Goal: Browse casually: Explore the website without a specific task or goal

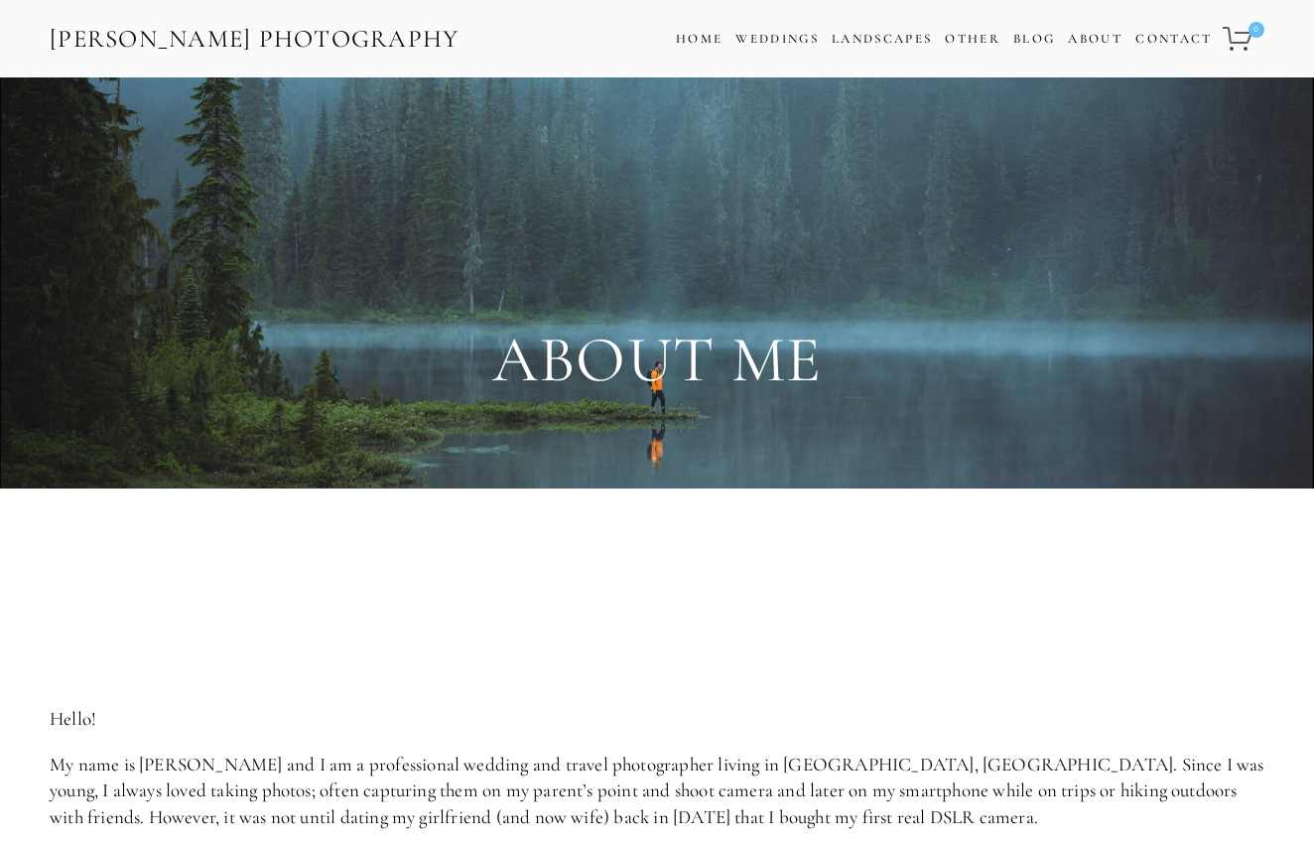
scroll to position [173, 0]
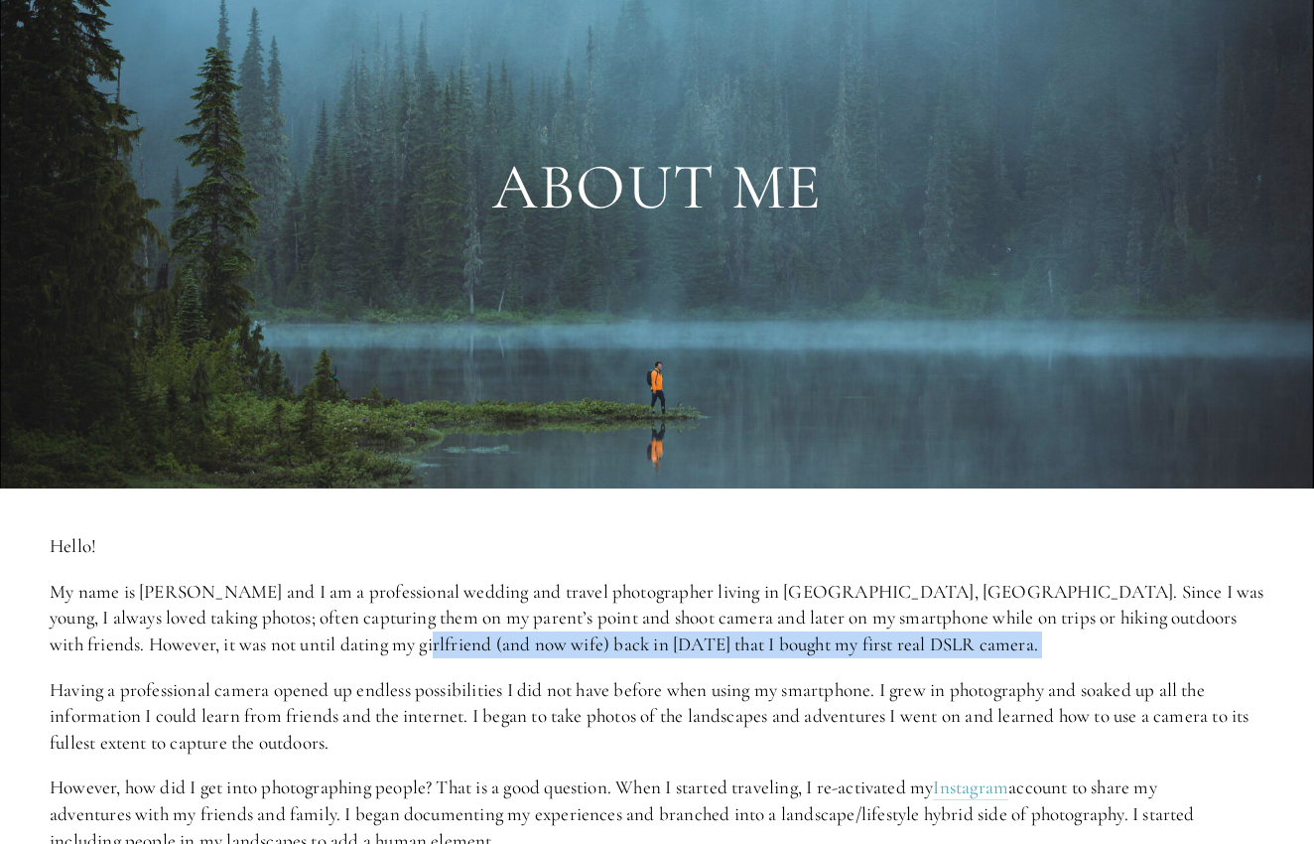
drag, startPoint x: 340, startPoint y: 648, endPoint x: 357, endPoint y: 626, distance: 27.6
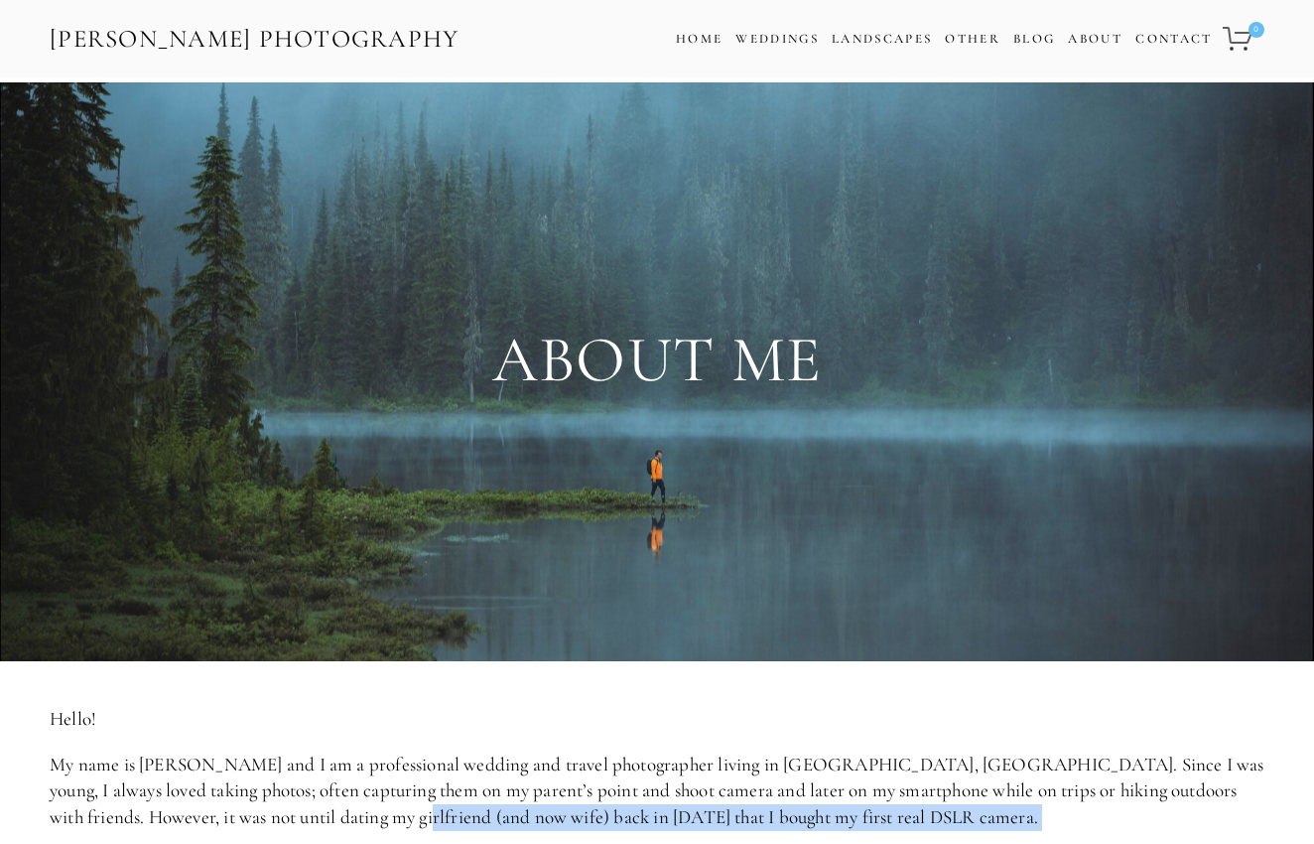
scroll to position [8, 0]
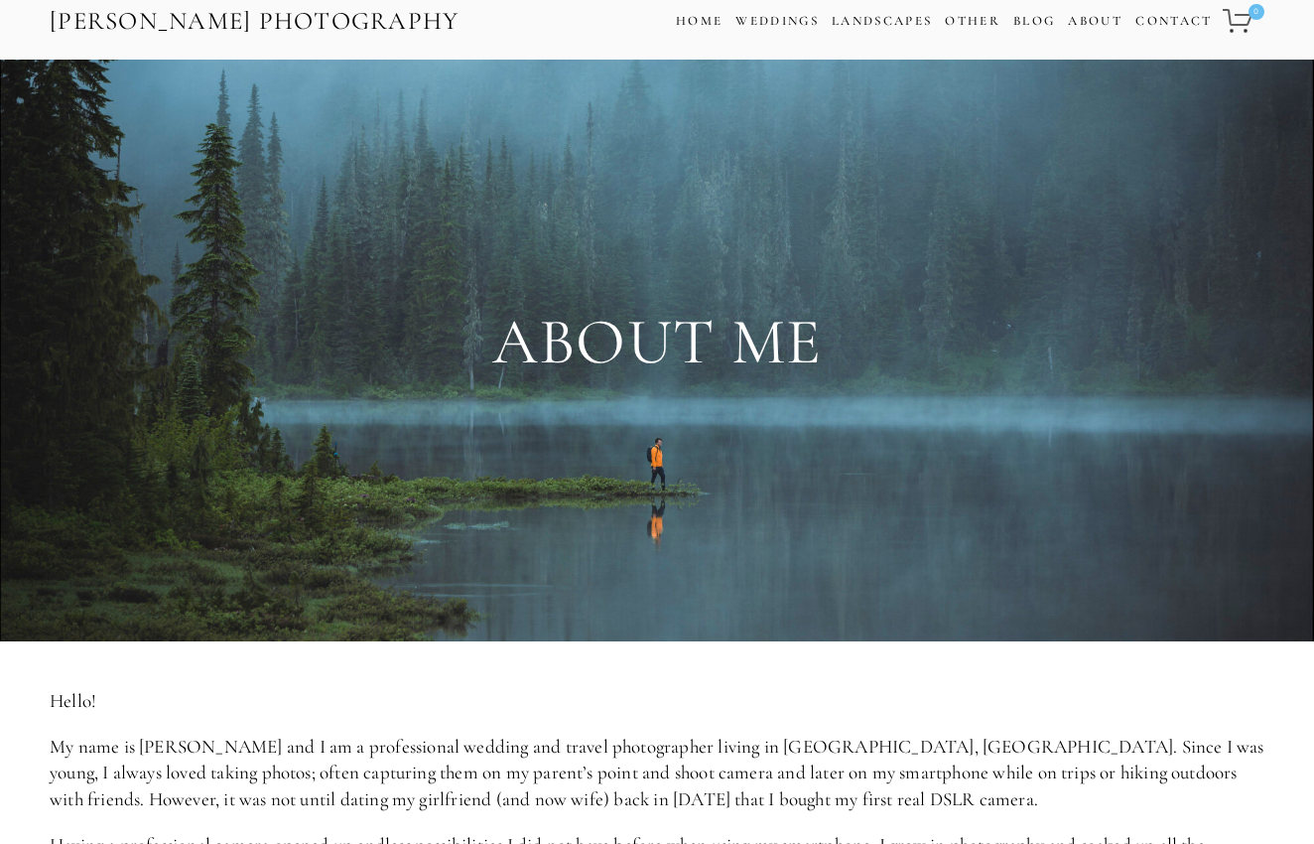
click at [870, 46] on div "Zach Nichols Photography Cart 0 Home Weddings Information & Pricing Wedding Por…" at bounding box center [657, 20] width 1314 height 77
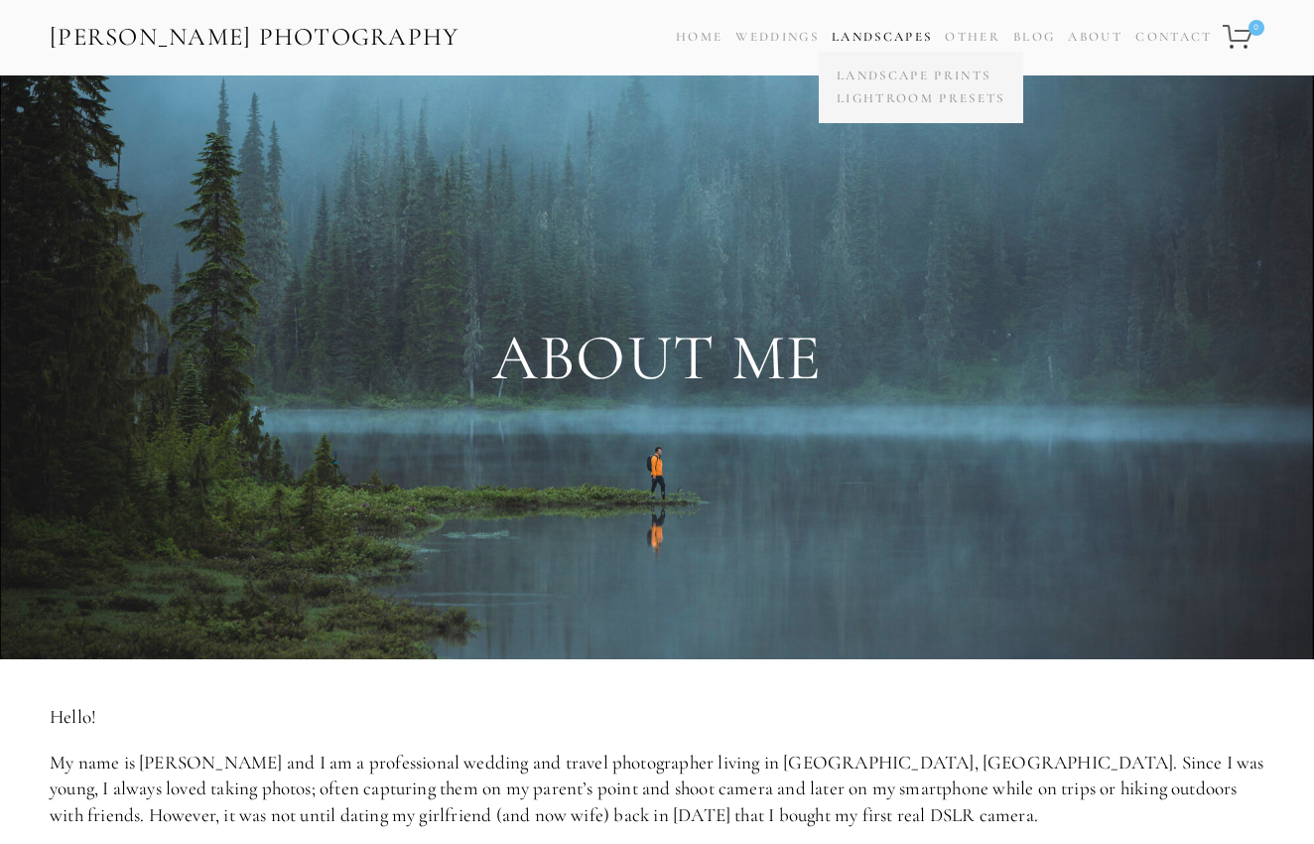
scroll to position [20, 0]
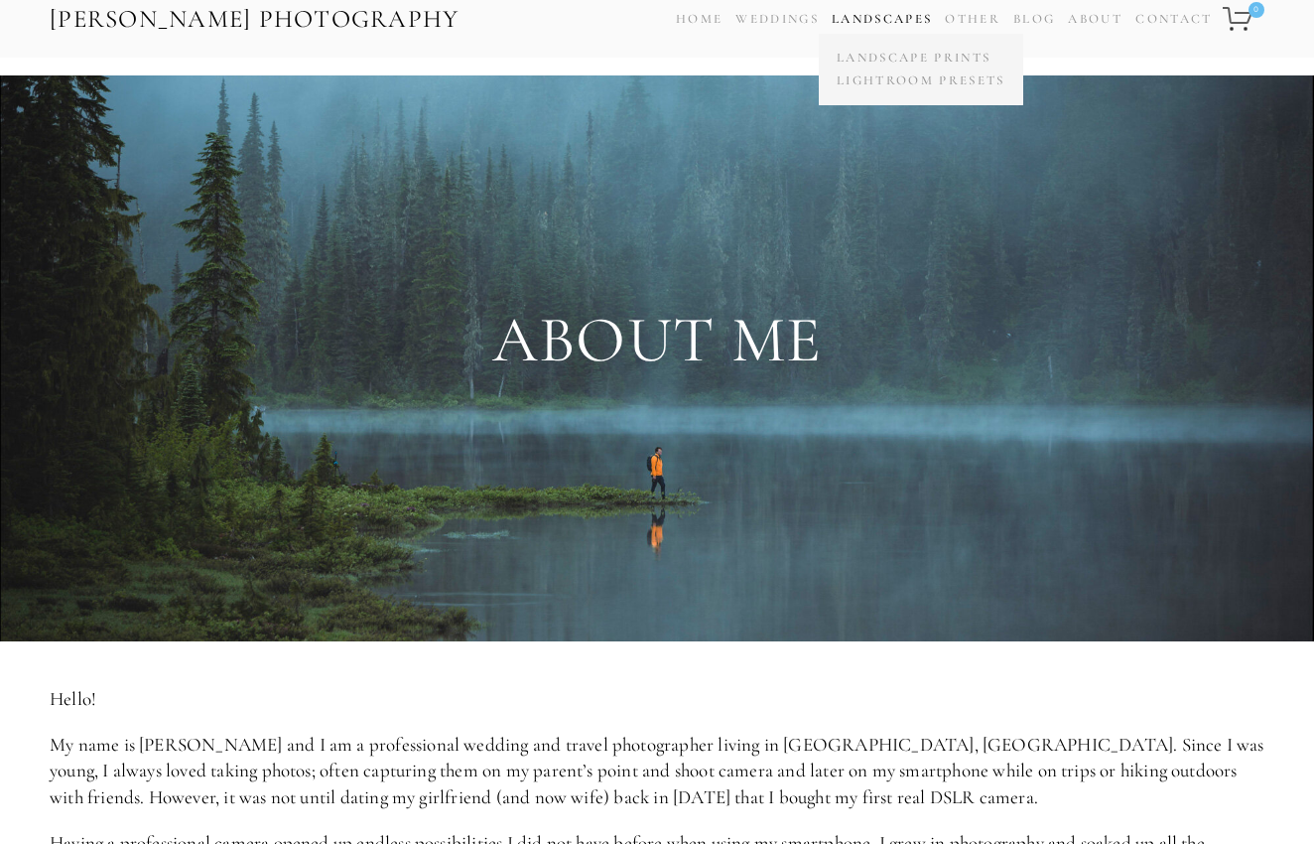
click at [866, 31] on span "Landscapes Landscape Prints Lightroom Presets" at bounding box center [882, 19] width 100 height 29
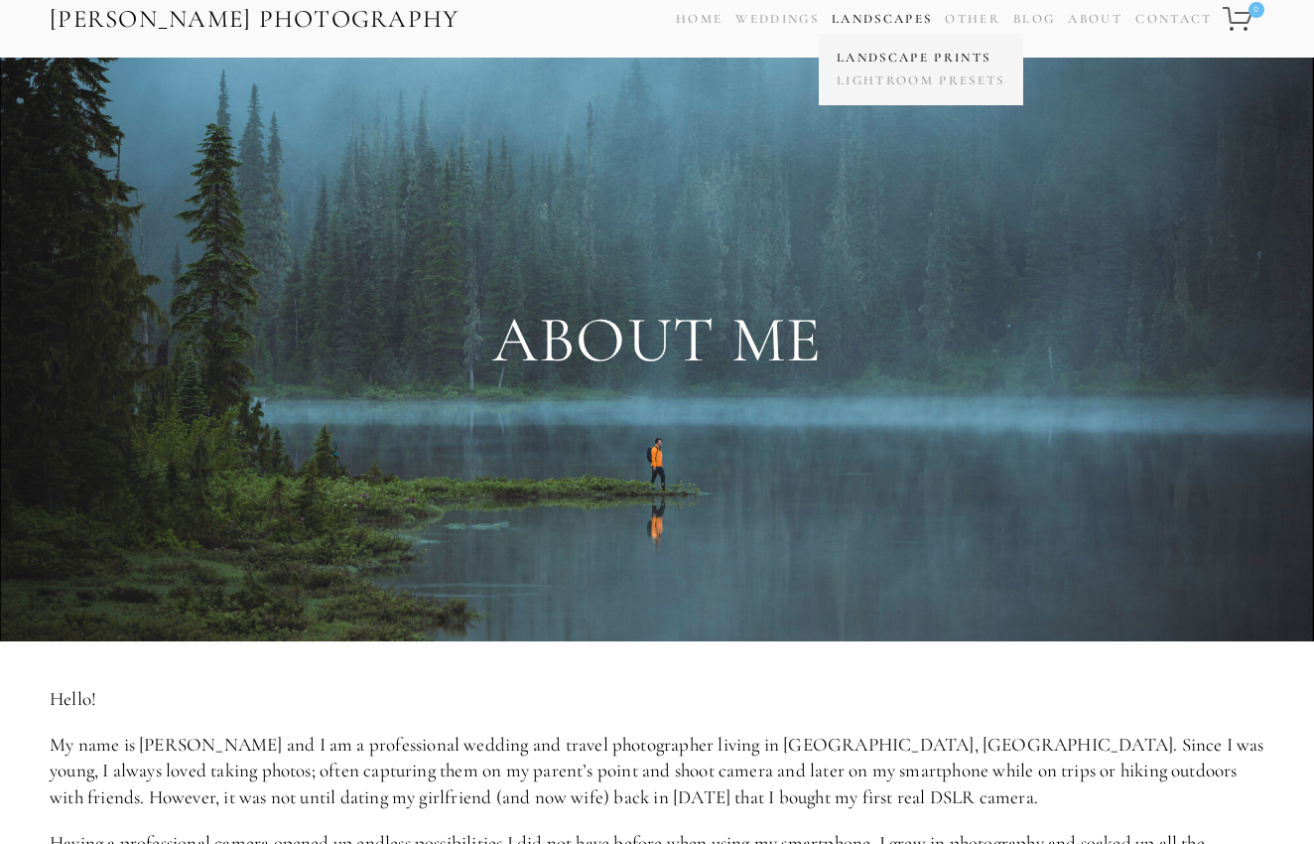
click at [883, 54] on link "Landscape Prints" at bounding box center [921, 58] width 179 height 23
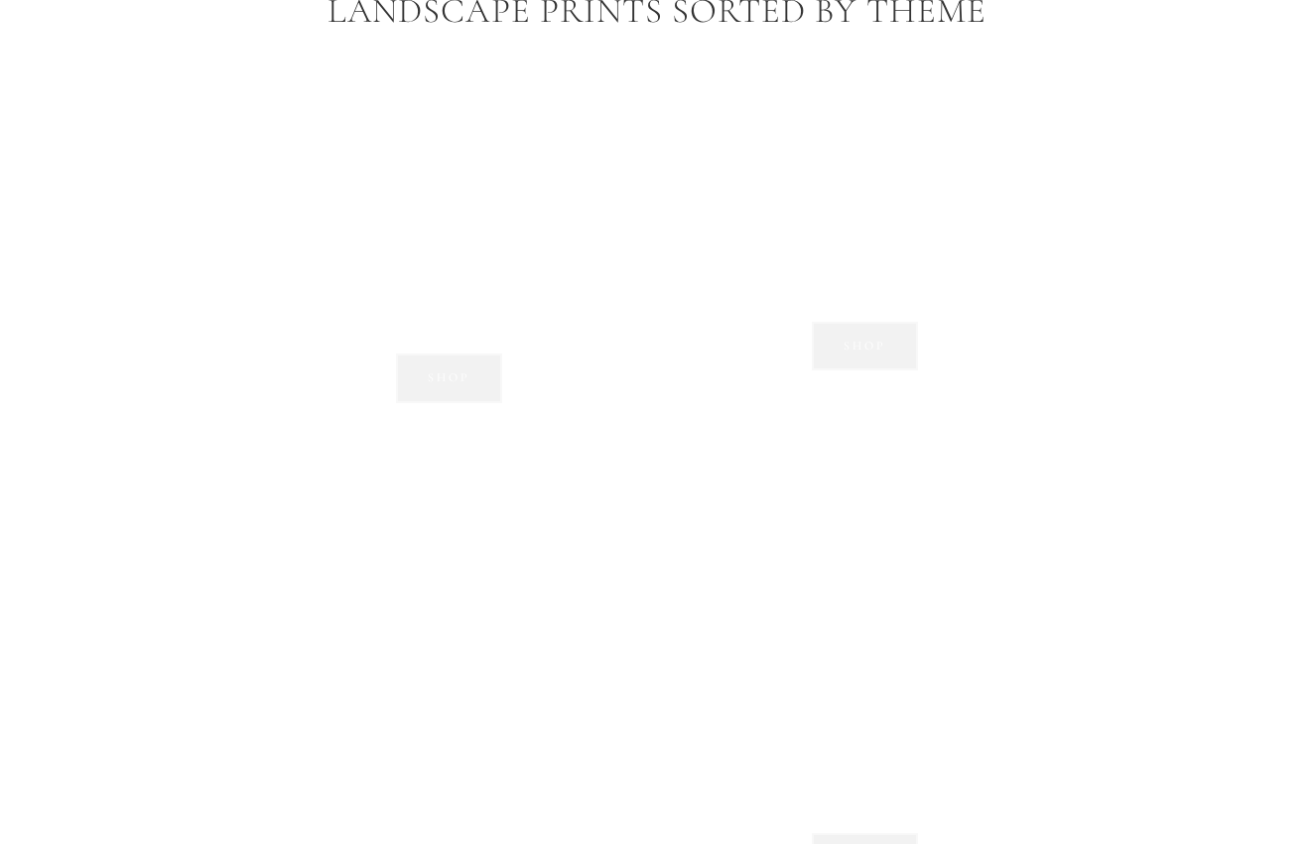
scroll to position [1389, 0]
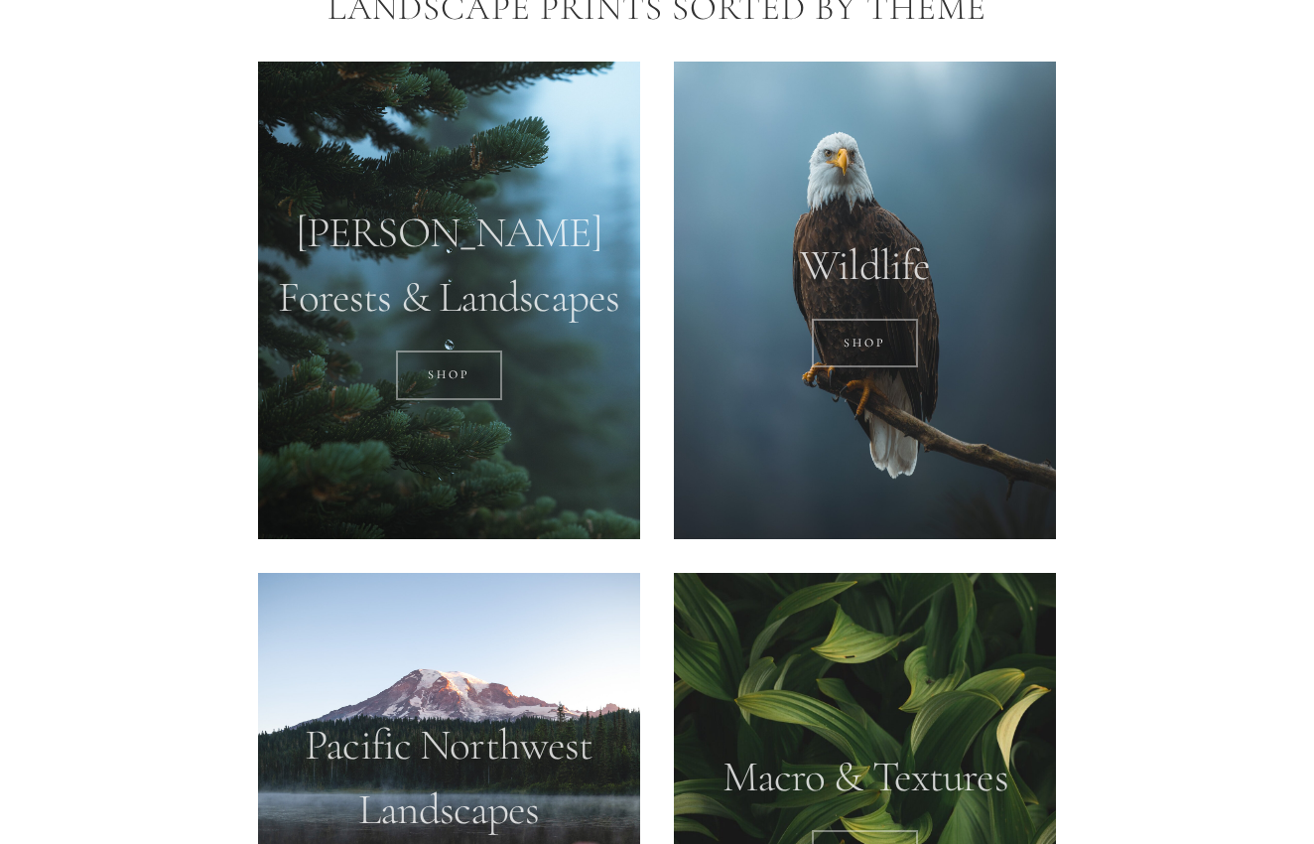
click at [566, 404] on div at bounding box center [449, 301] width 382 height 478
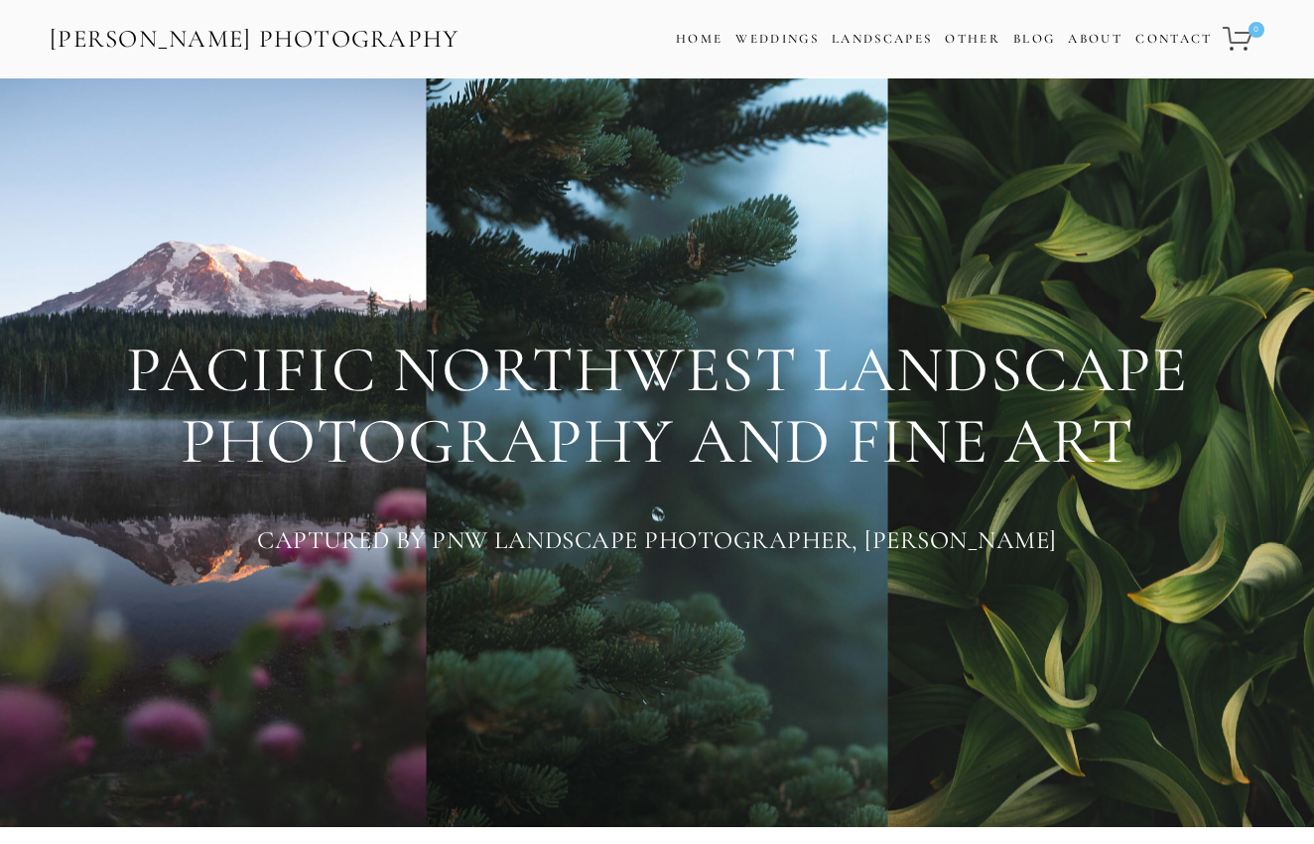
scroll to position [0, 0]
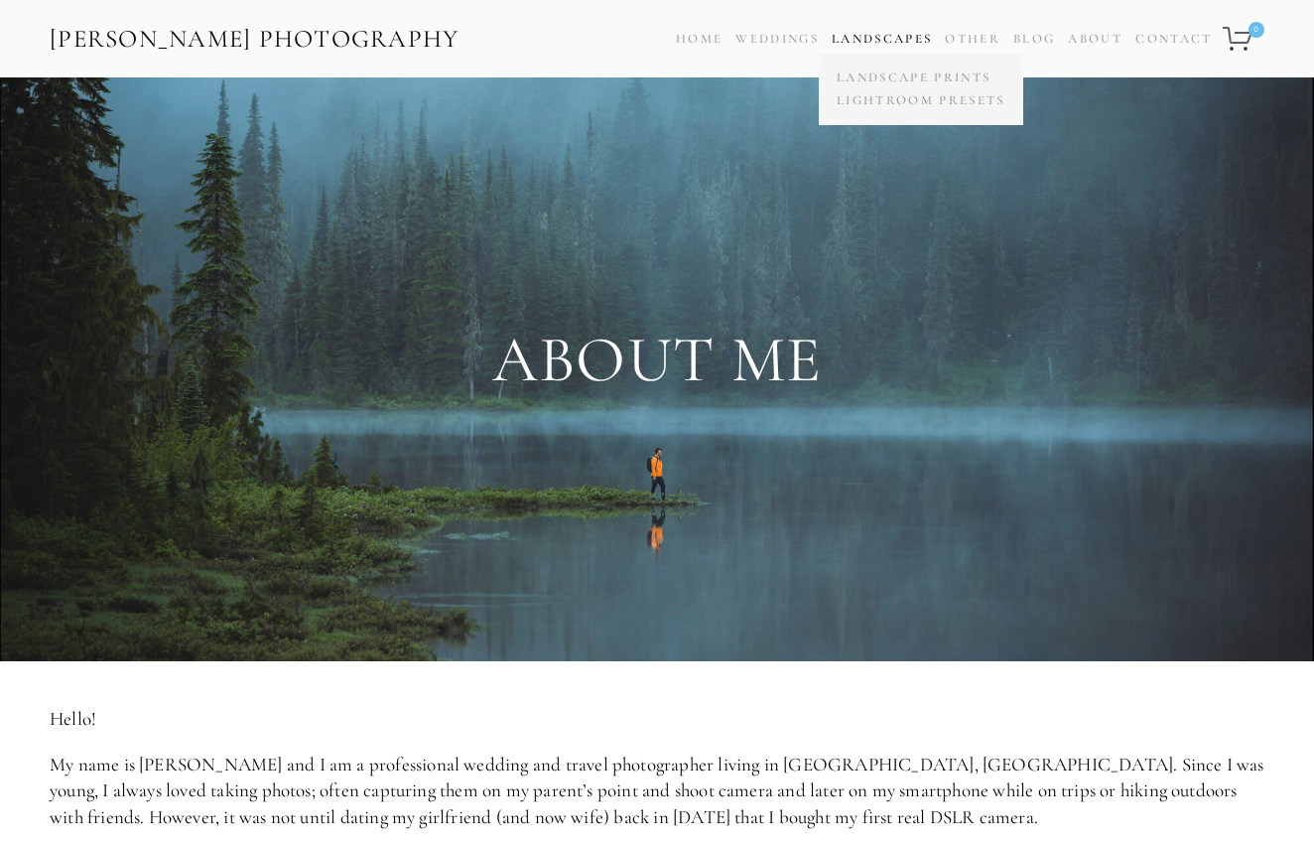
click at [885, 33] on link "Landscapes" at bounding box center [882, 39] width 100 height 16
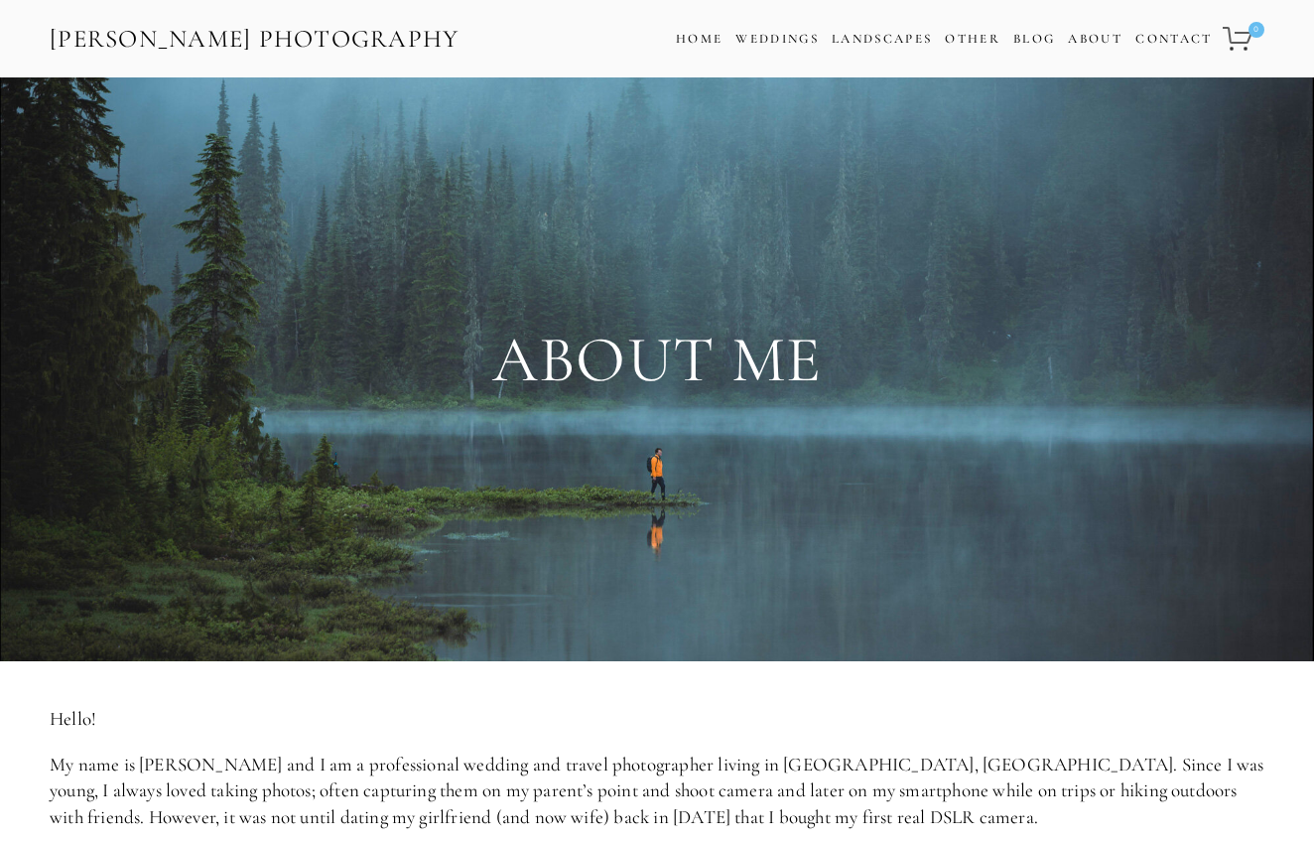
click at [883, 71] on div "Zach Nichols Photography Cart 0 Home Weddings Information & Pricing Wedding Por…" at bounding box center [657, 38] width 1314 height 77
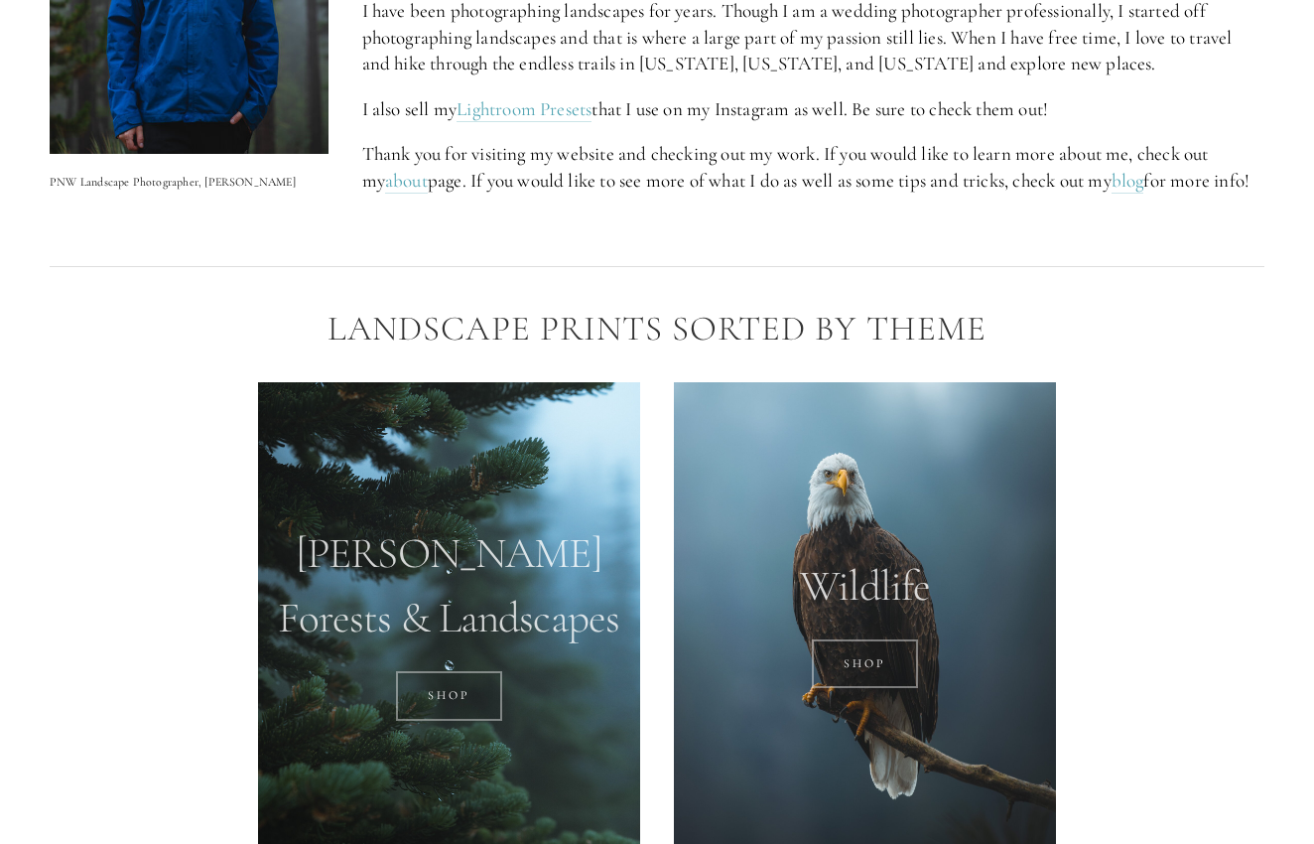
scroll to position [1076, 0]
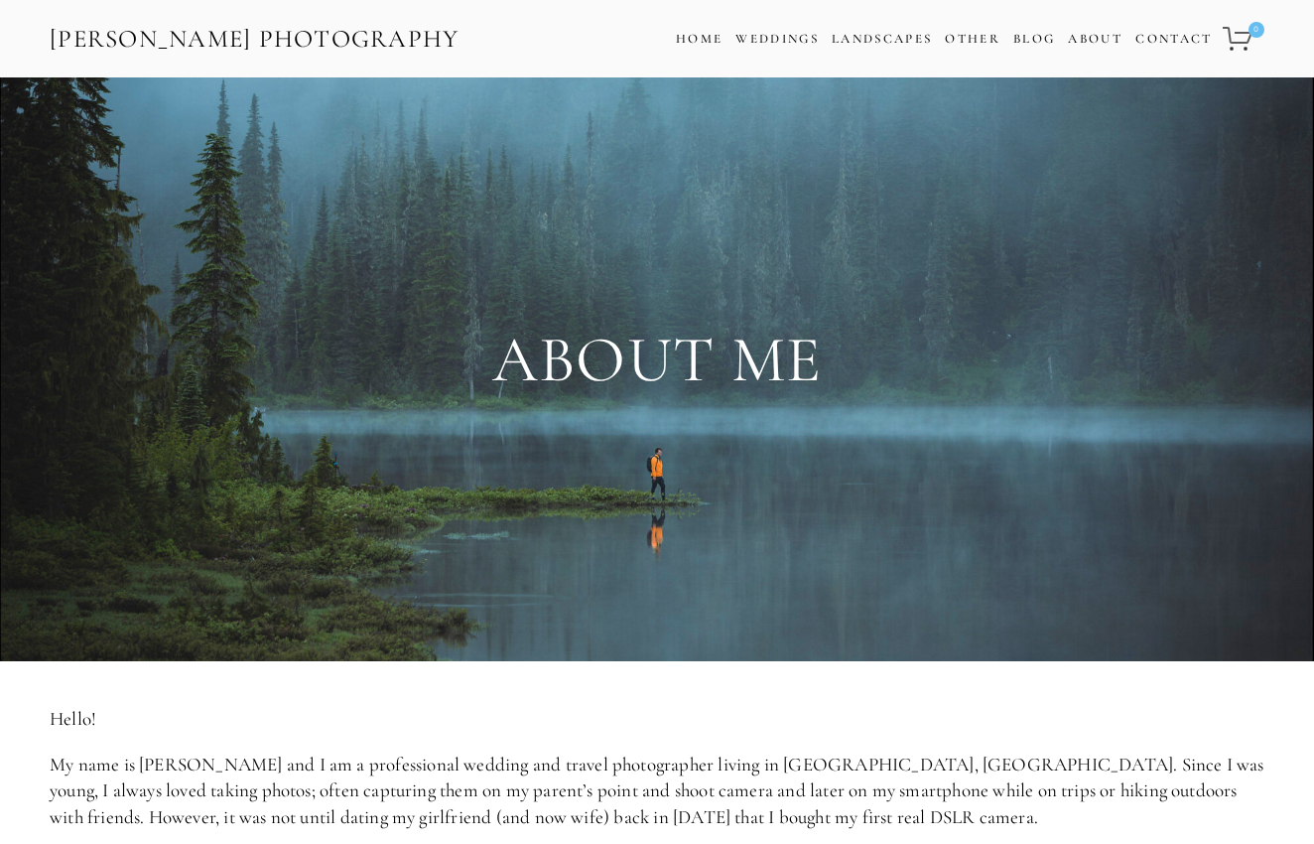
click at [639, 457] on div at bounding box center [657, 511] width 1249 height 199
click at [628, 458] on div at bounding box center [657, 511] width 1249 height 199
click at [622, 460] on div at bounding box center [657, 511] width 1249 height 199
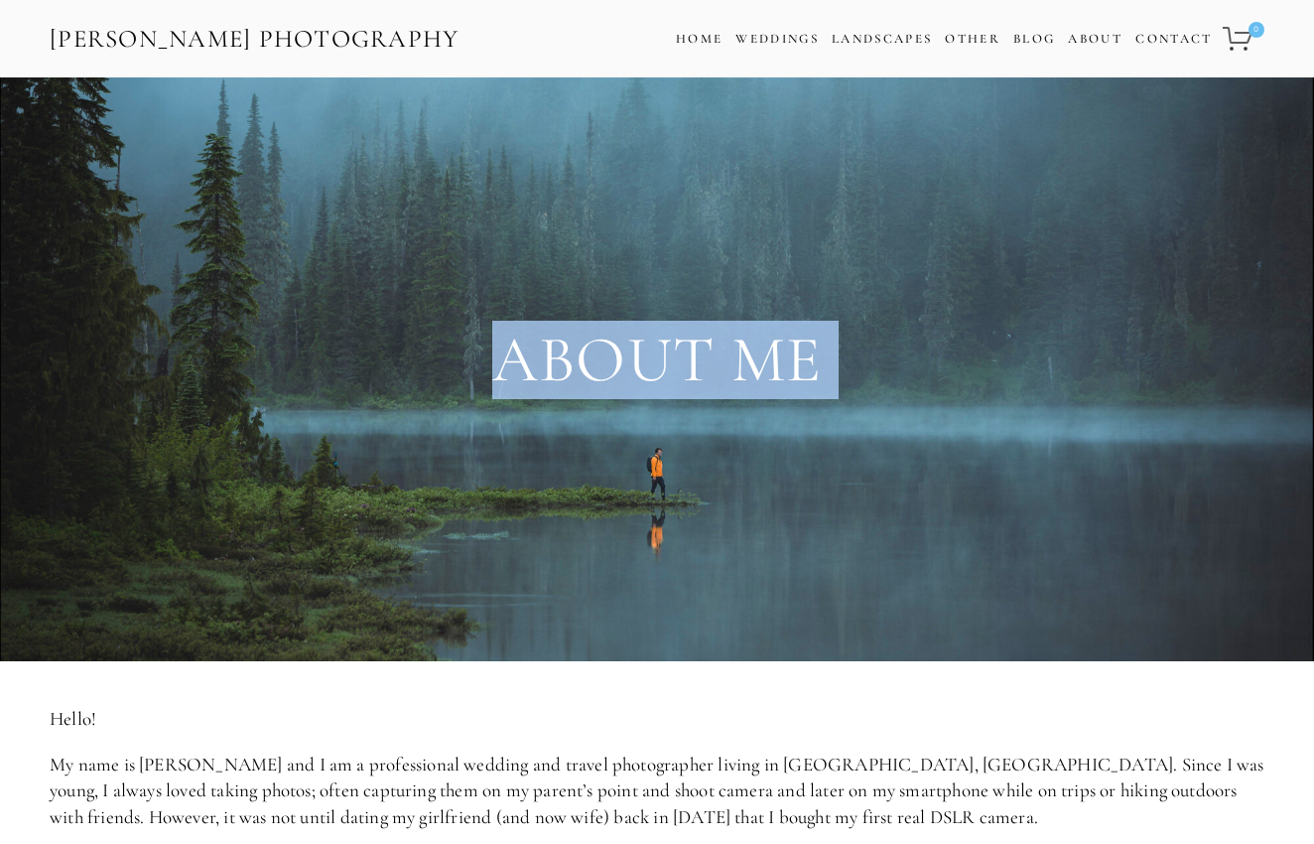
drag, startPoint x: 837, startPoint y: 302, endPoint x: 869, endPoint y: 577, distance: 276.9
click at [869, 578] on div "About Me" at bounding box center [657, 369] width 1249 height 484
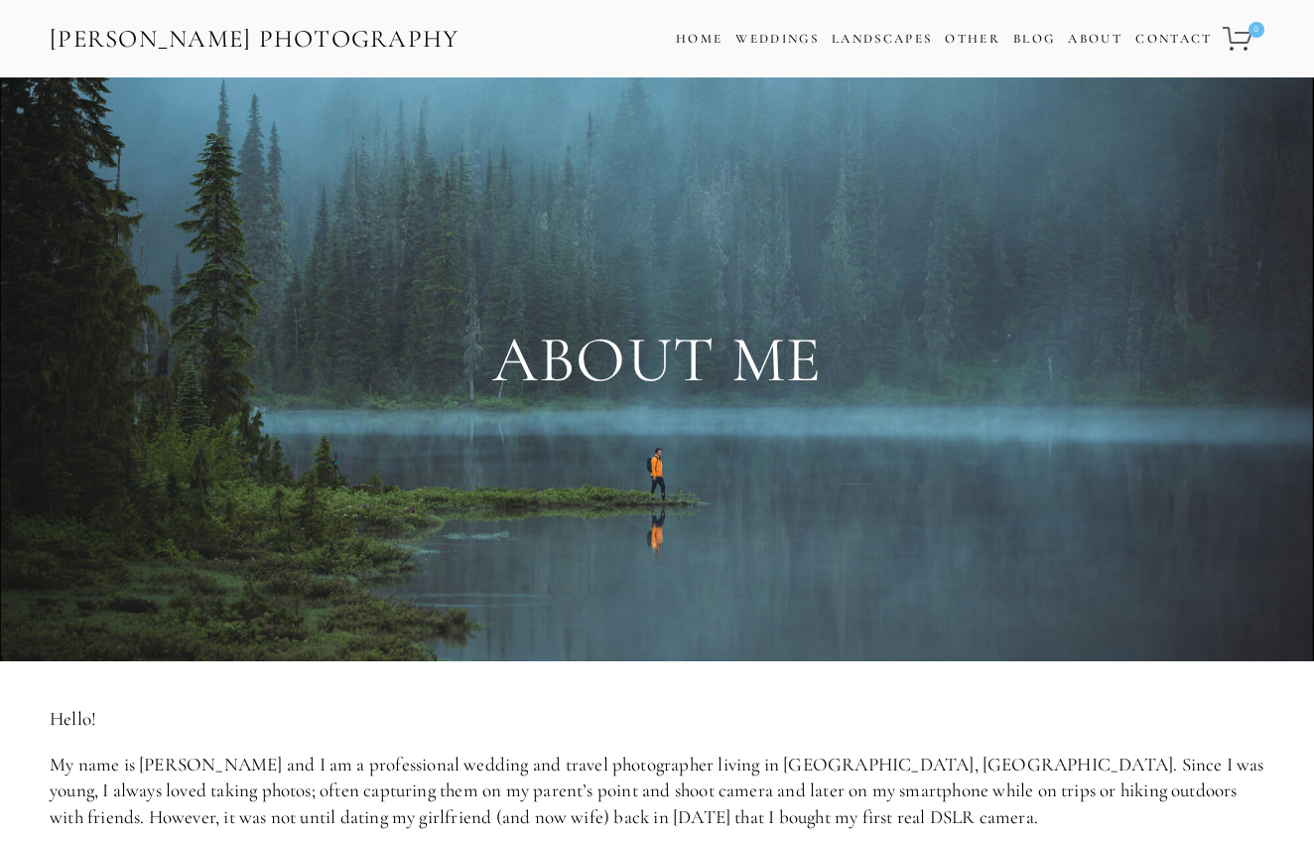
click at [681, 567] on div at bounding box center [657, 511] width 1249 height 199
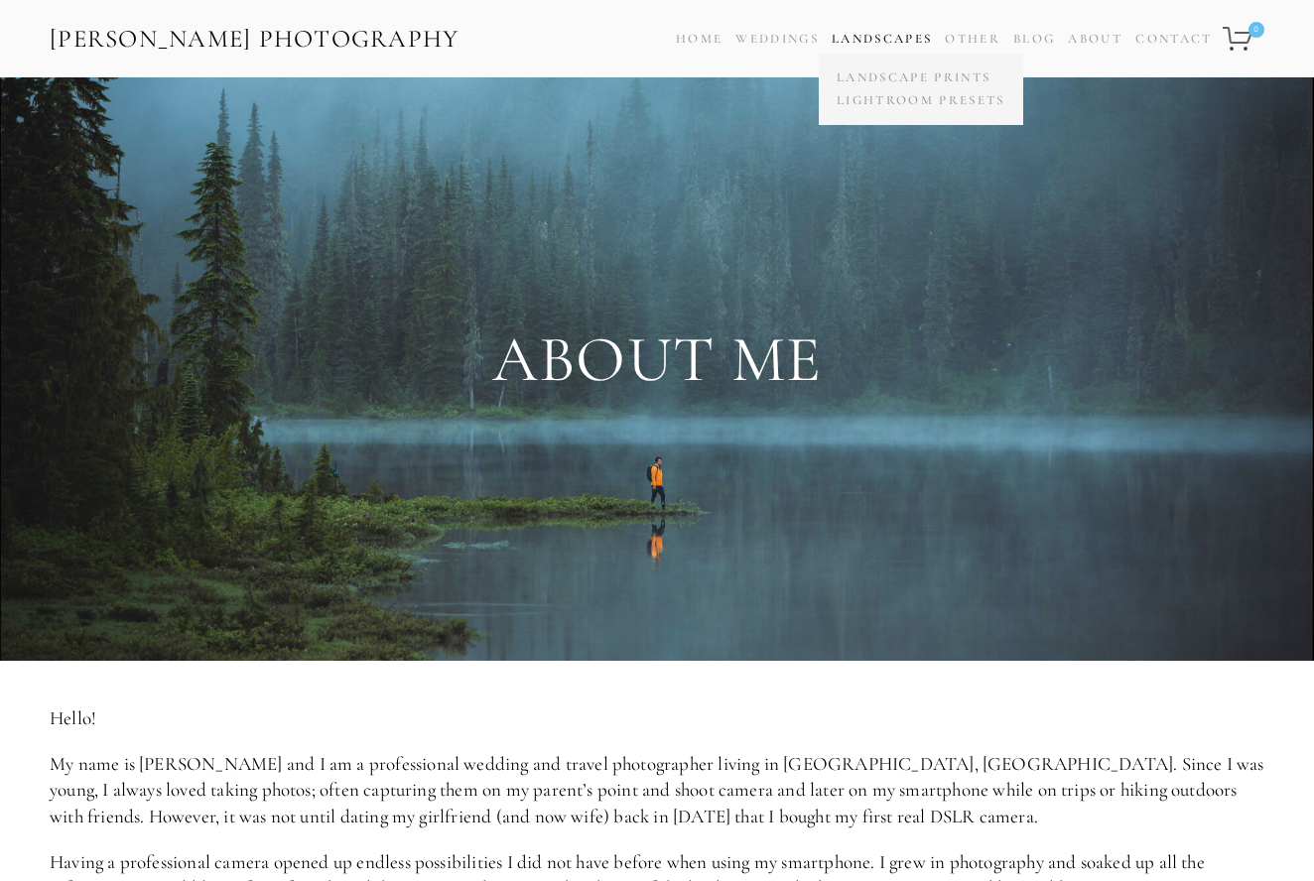
click at [875, 32] on link "Landscapes" at bounding box center [882, 39] width 100 height 16
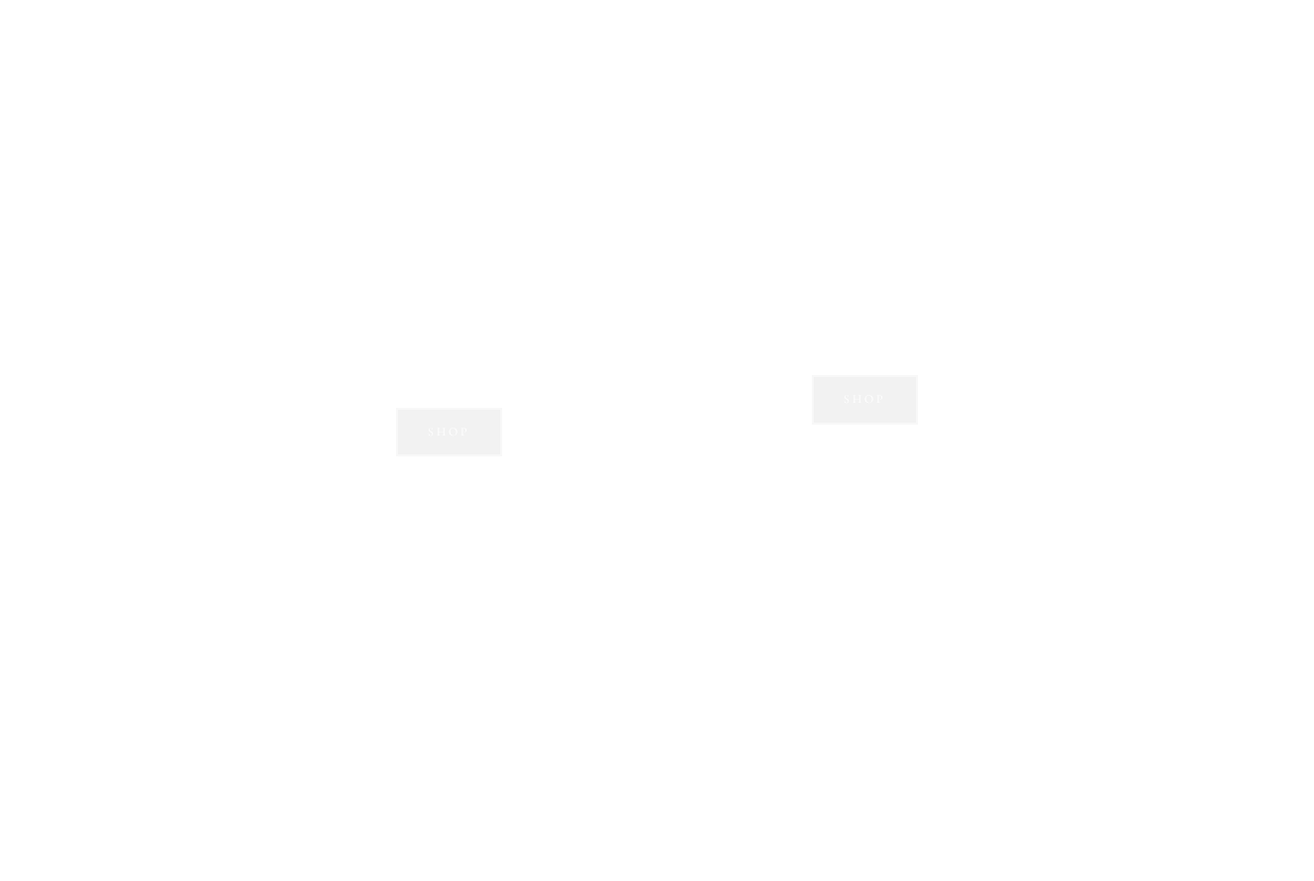
scroll to position [1864, 0]
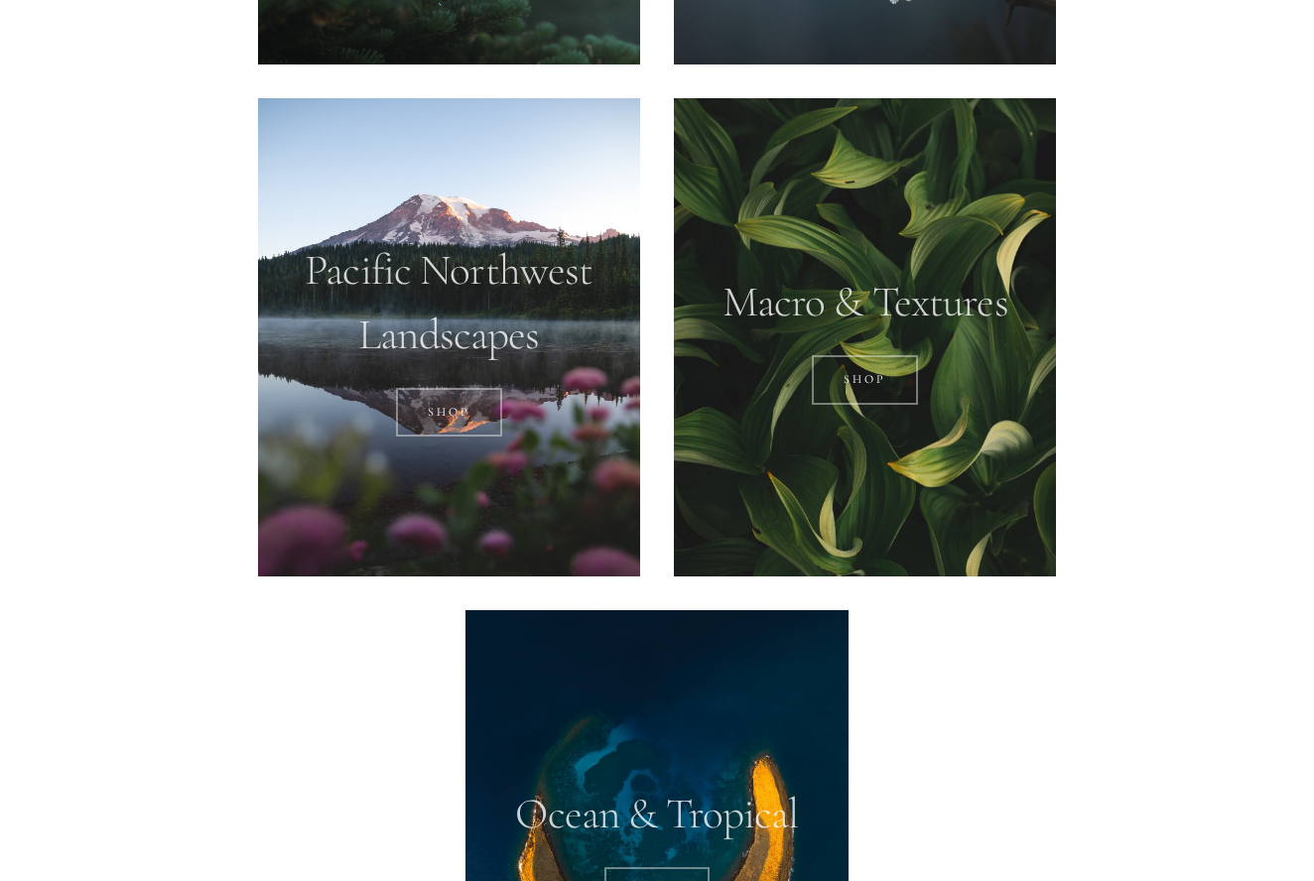
click at [566, 310] on div at bounding box center [449, 337] width 382 height 478
click at [555, 395] on div at bounding box center [449, 337] width 382 height 478
click at [466, 388] on link "SHOP" at bounding box center [449, 413] width 106 height 50
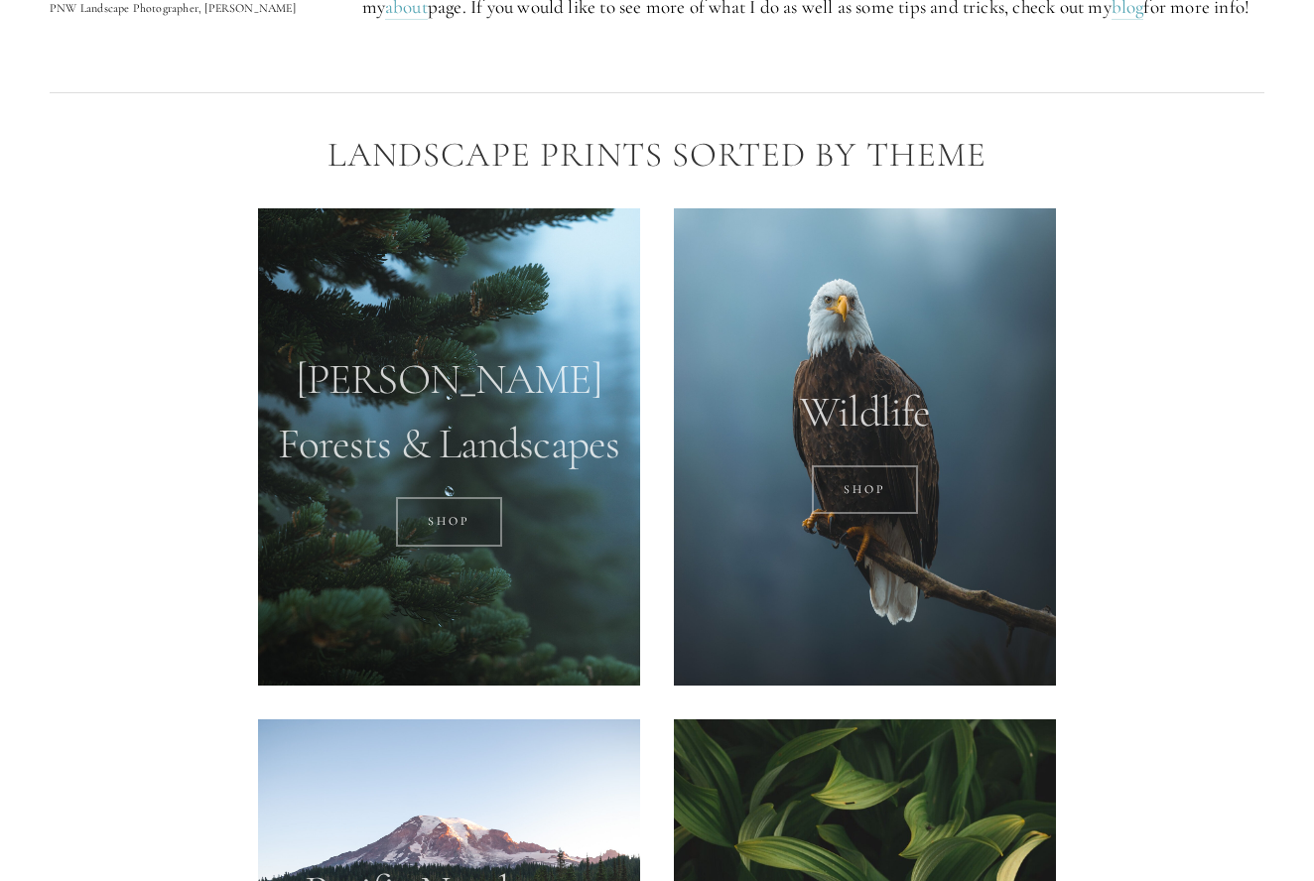
scroll to position [1226, 0]
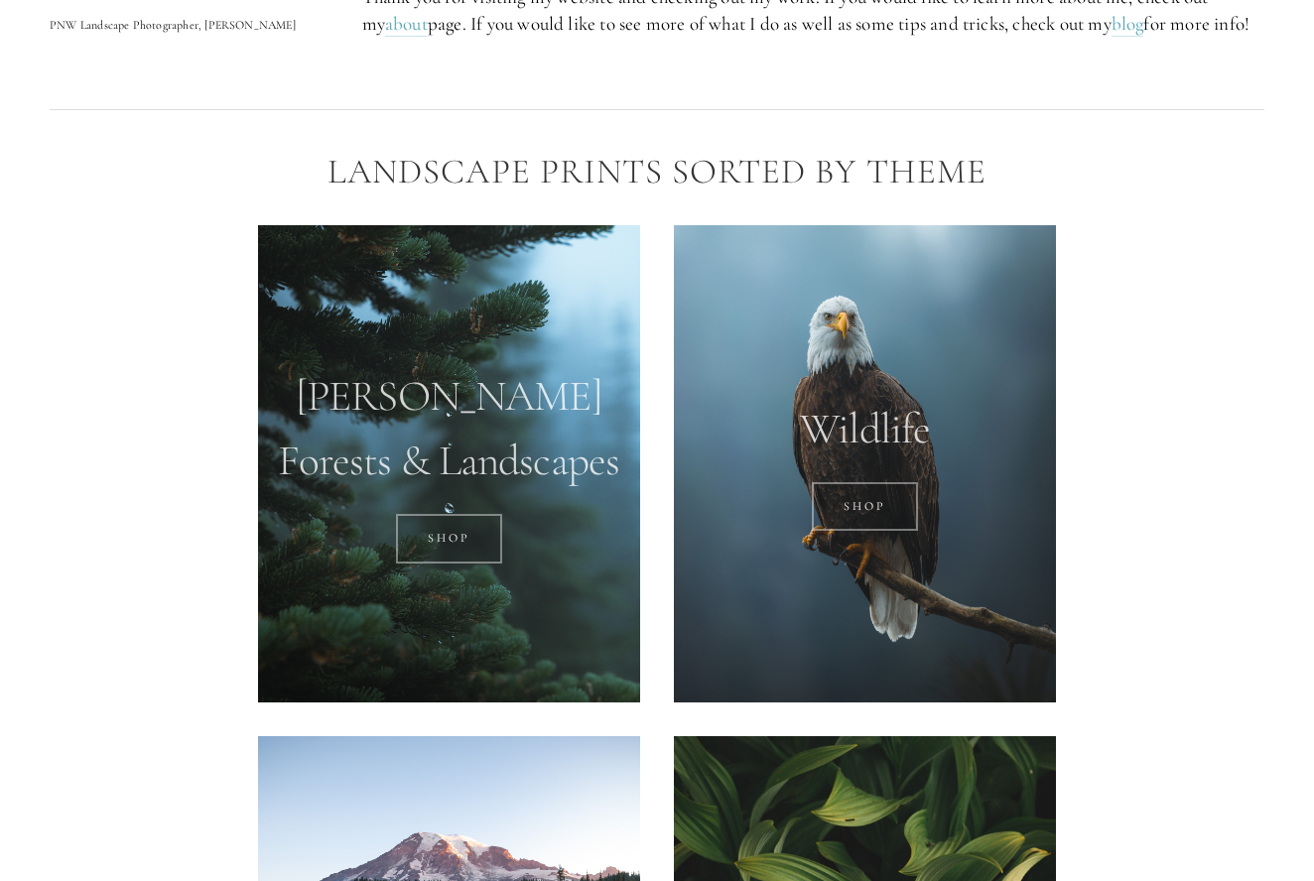
drag, startPoint x: 509, startPoint y: 582, endPoint x: 495, endPoint y: 558, distance: 27.6
click at [508, 575] on div at bounding box center [449, 464] width 382 height 478
click at [483, 531] on link "SHOP" at bounding box center [449, 539] width 106 height 50
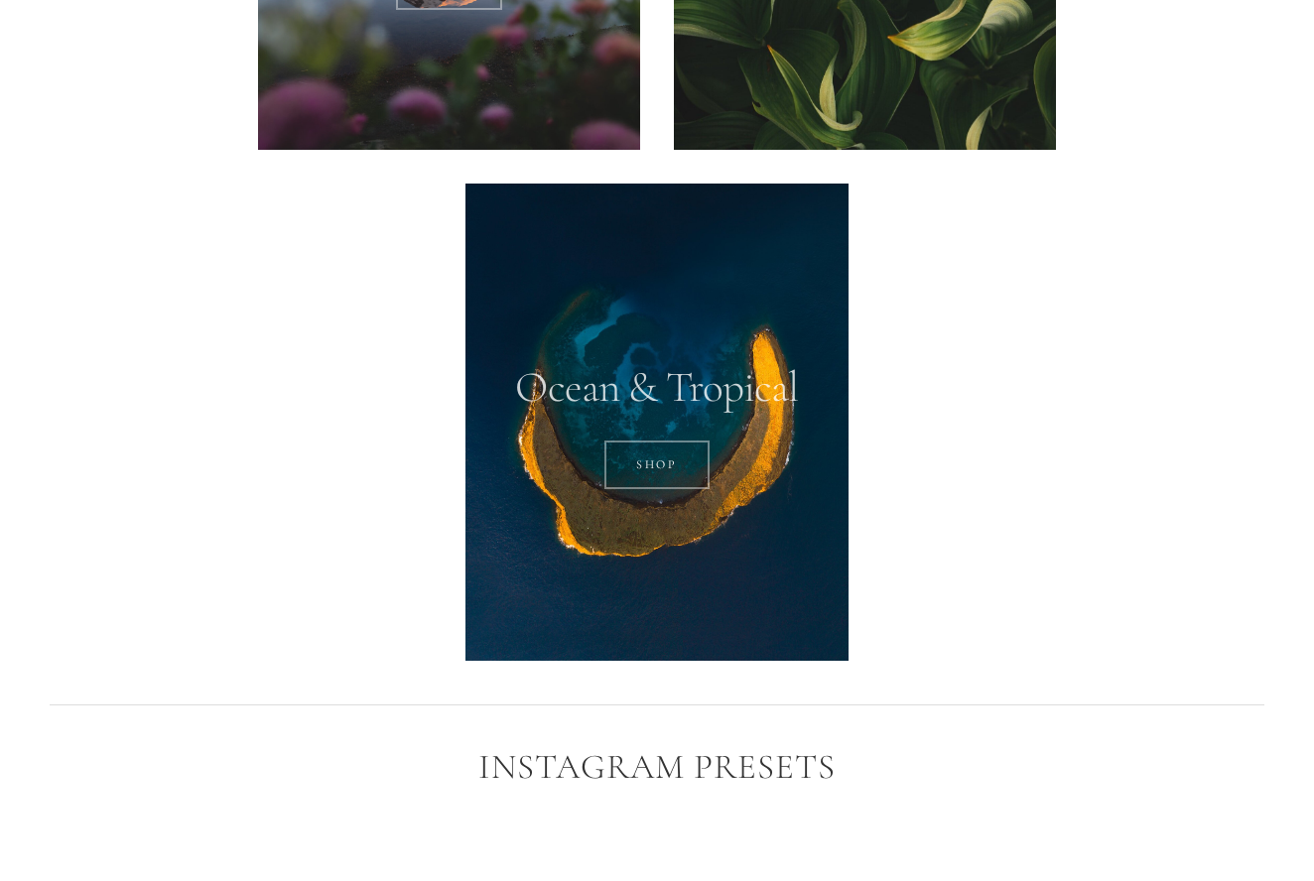
scroll to position [2288, 0]
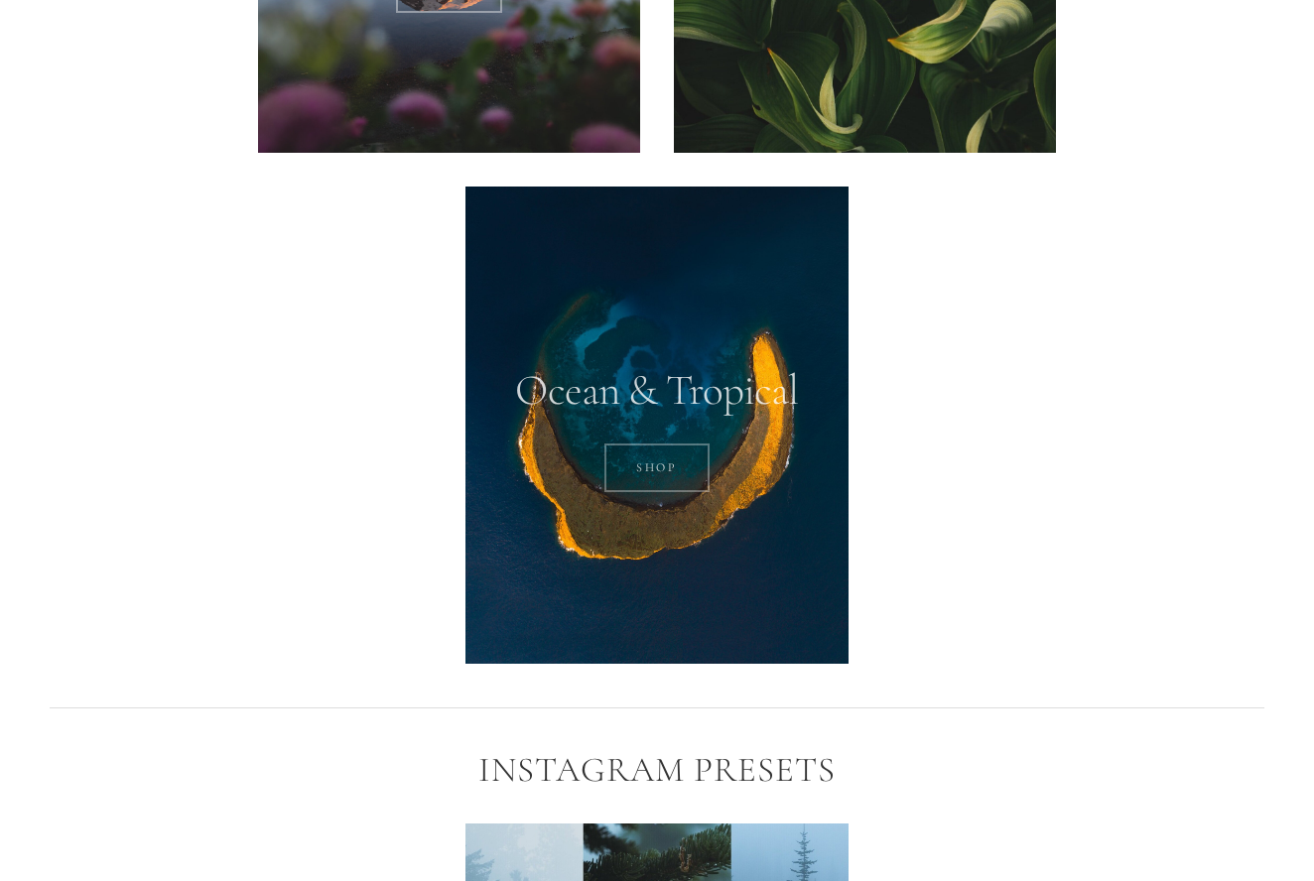
click at [654, 460] on link "SHOP" at bounding box center [657, 469] width 106 height 50
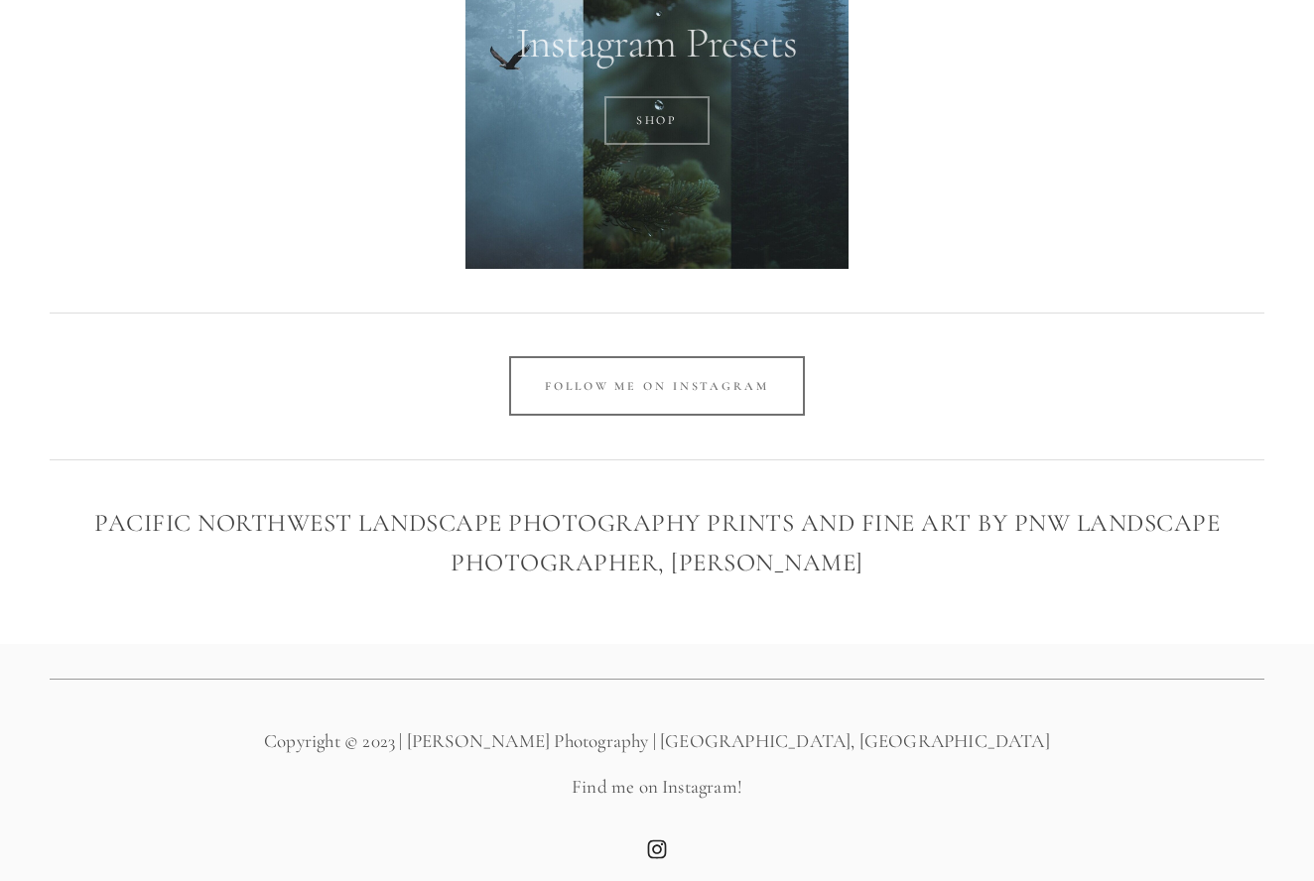
scroll to position [3224, 0]
click at [662, 116] on link "SHOP" at bounding box center [657, 122] width 106 height 50
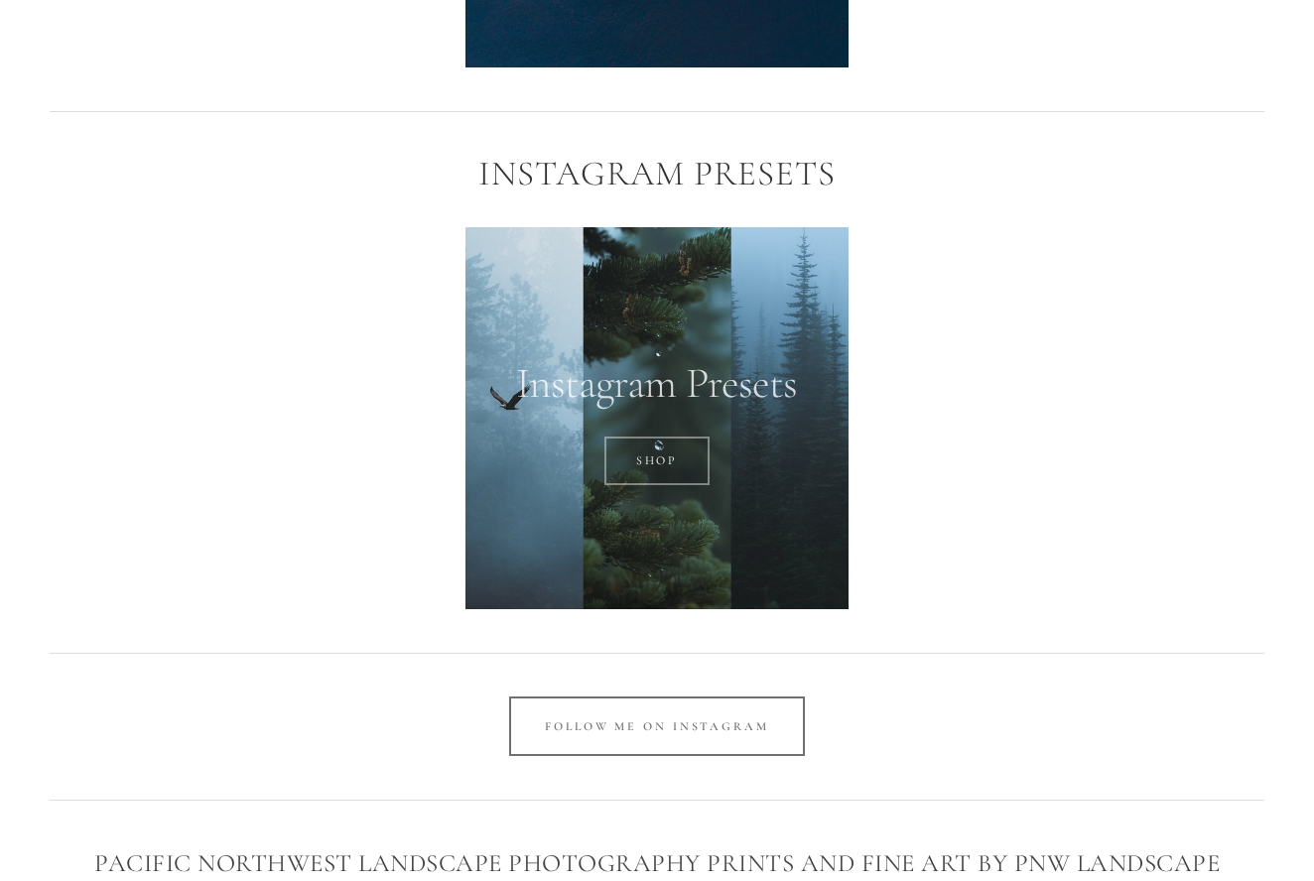
scroll to position [2465, 0]
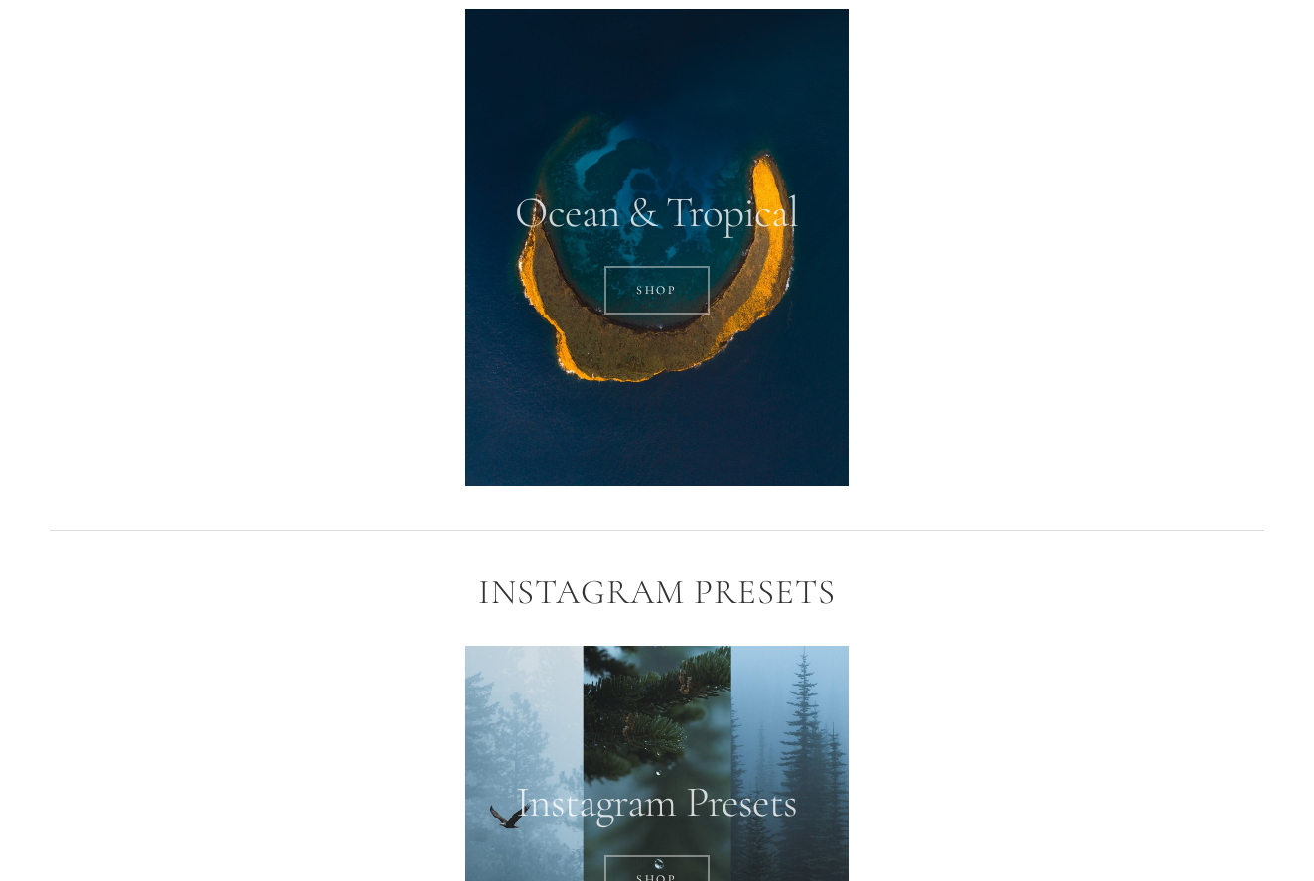
click at [694, 333] on div at bounding box center [656, 247] width 382 height 477
click at [641, 266] on link "SHOP" at bounding box center [657, 291] width 106 height 50
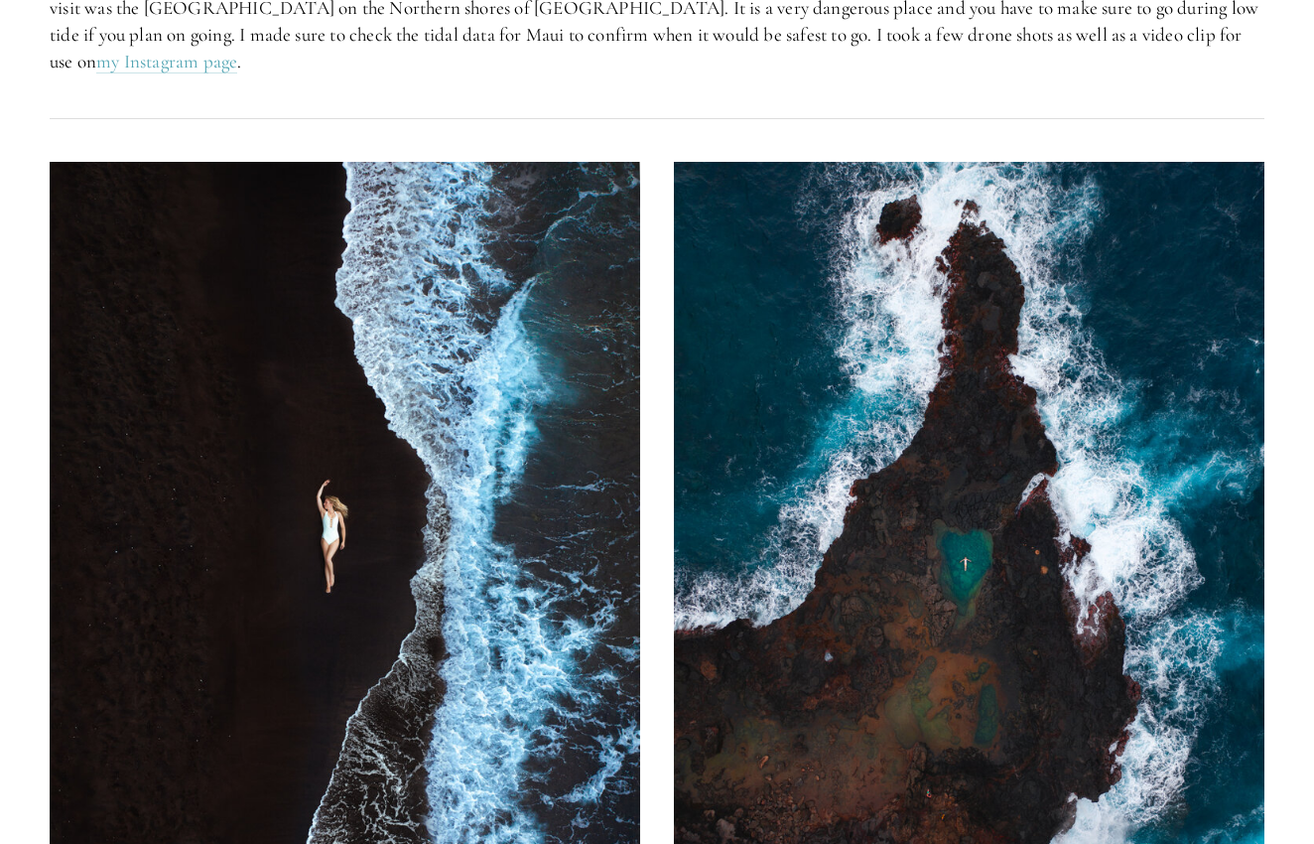
scroll to position [1357, 0]
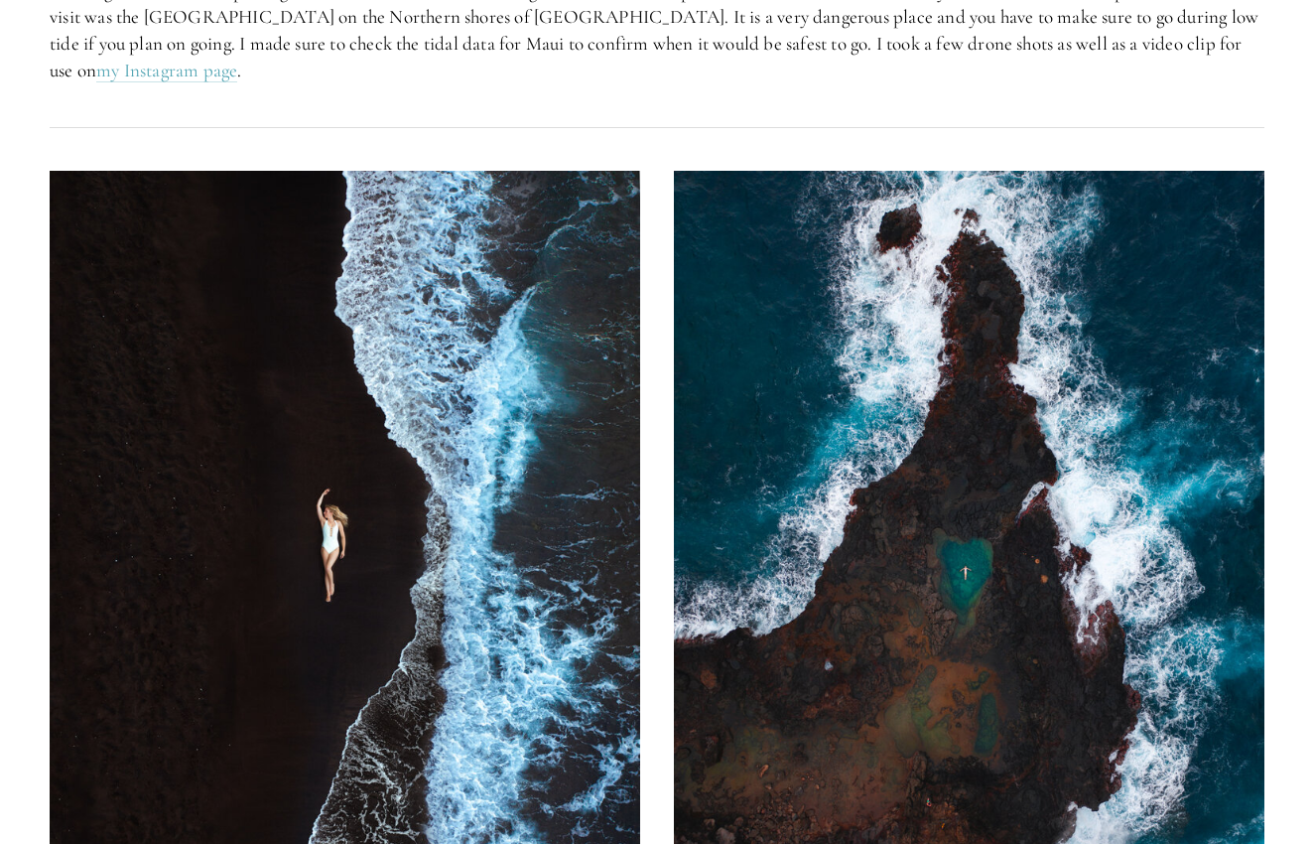
click at [925, 487] on img at bounding box center [969, 540] width 591 height 738
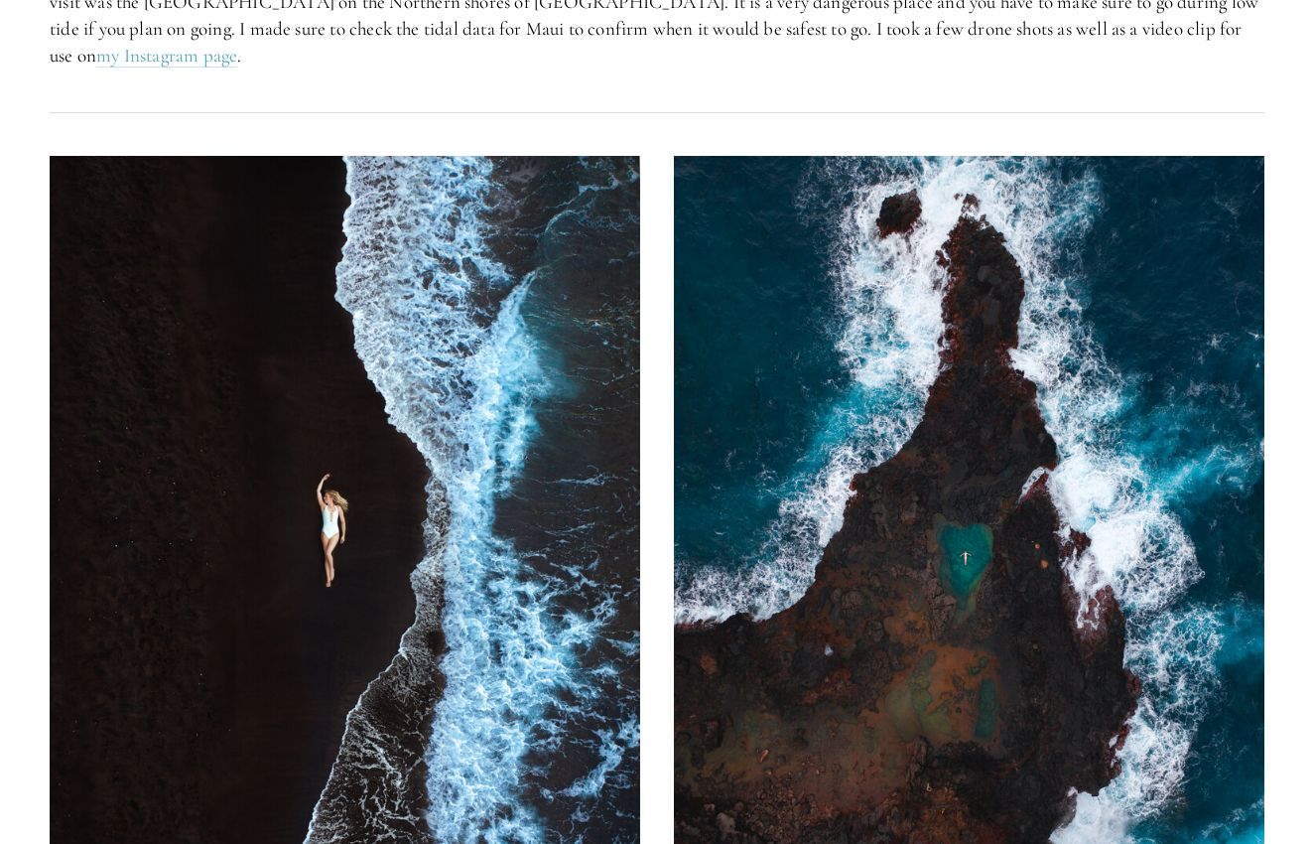
scroll to position [1361, 0]
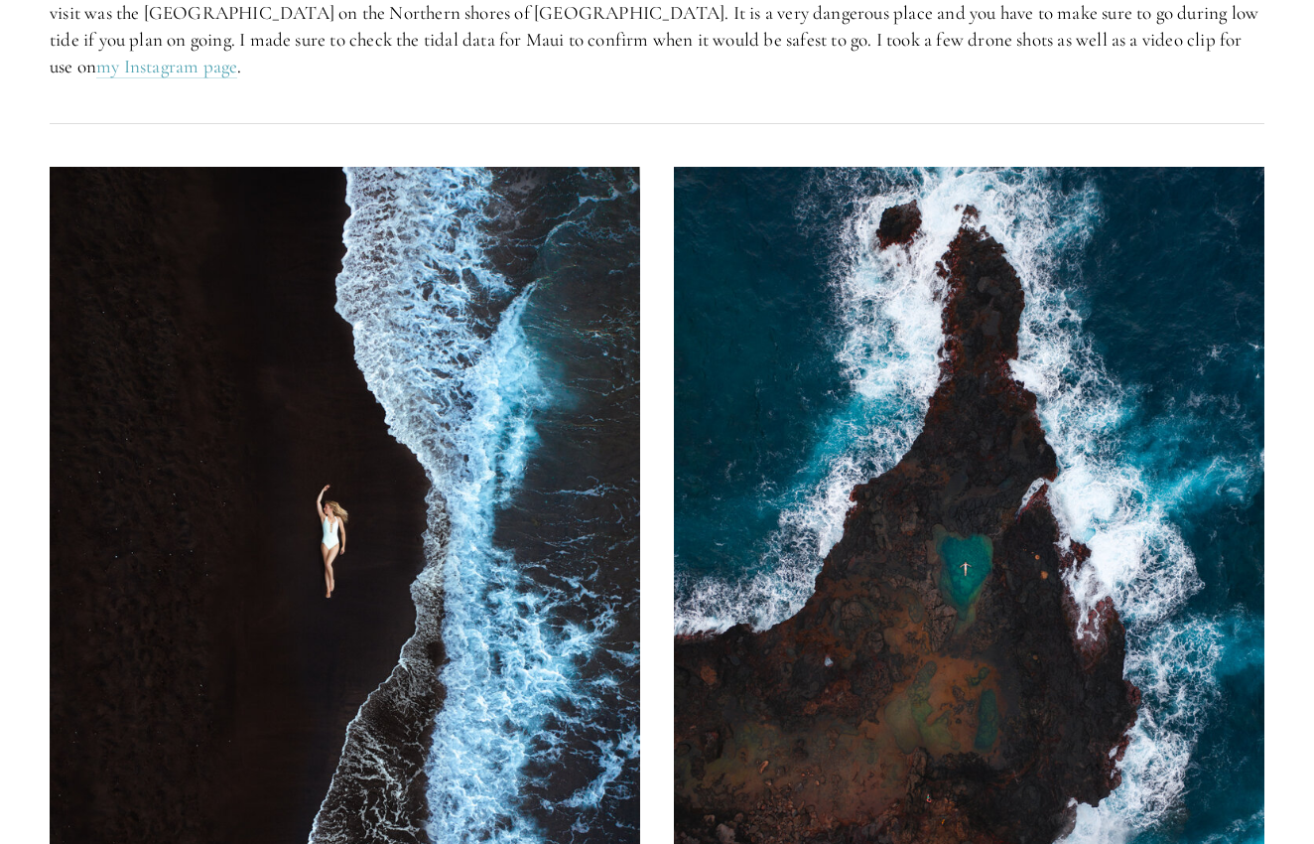
click at [850, 374] on img at bounding box center [969, 536] width 591 height 738
click at [850, 373] on img at bounding box center [969, 536] width 591 height 738
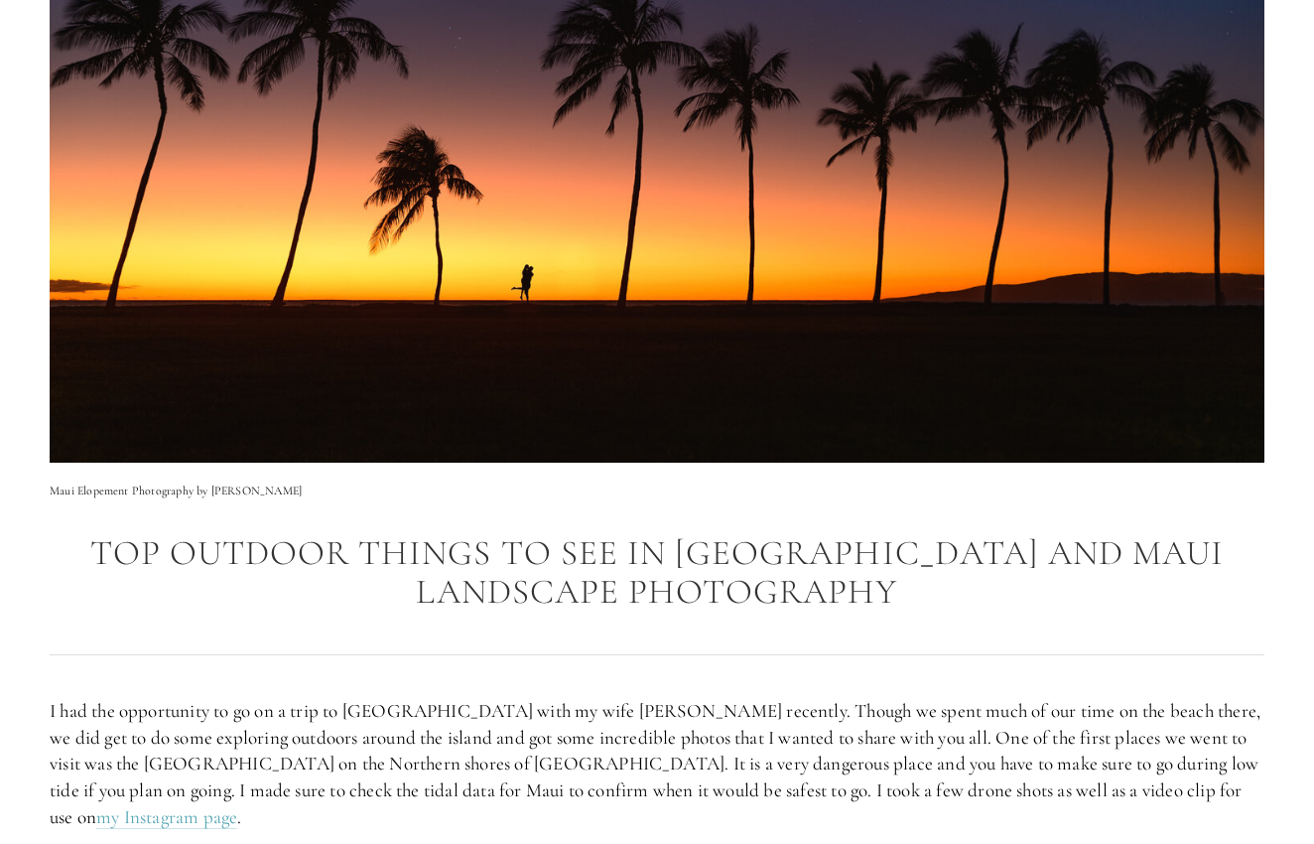
scroll to position [609, 0]
